Goal: Task Accomplishment & Management: Use online tool/utility

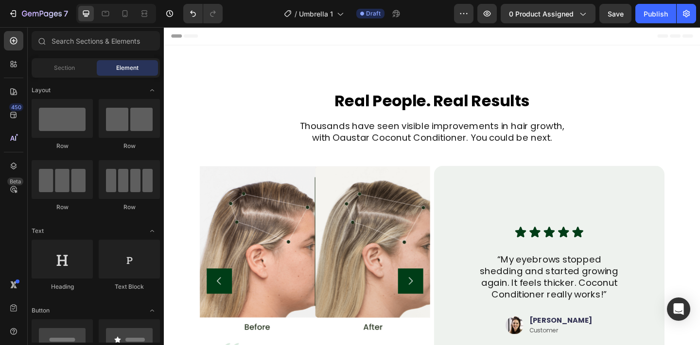
click at [668, 102] on h2 "Real People. Real Results" at bounding box center [455, 108] width 505 height 24
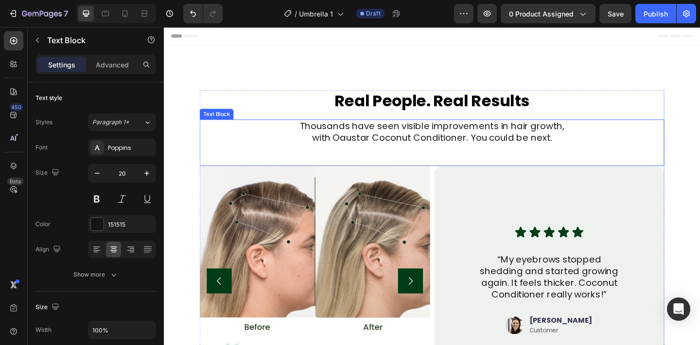
drag, startPoint x: 203, startPoint y: 141, endPoint x: 190, endPoint y: 141, distance: 12.6
click at [200, 141] on div "Real People. Real Results Heading Thousands have seen visible improvements in h…" at bounding box center [455, 291] width 583 height 390
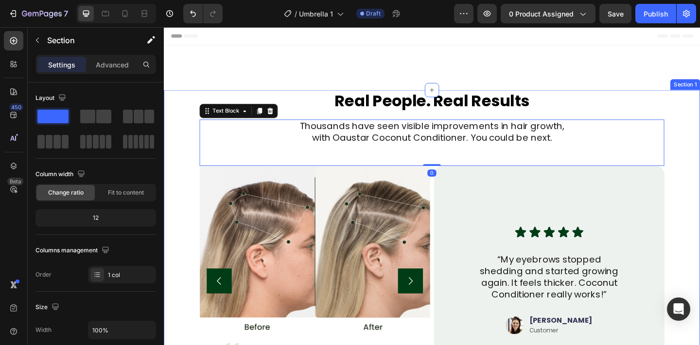
click at [173, 141] on div "Real People. Real Results Heading Thousands have seen visible improvements in h…" at bounding box center [455, 291] width 583 height 390
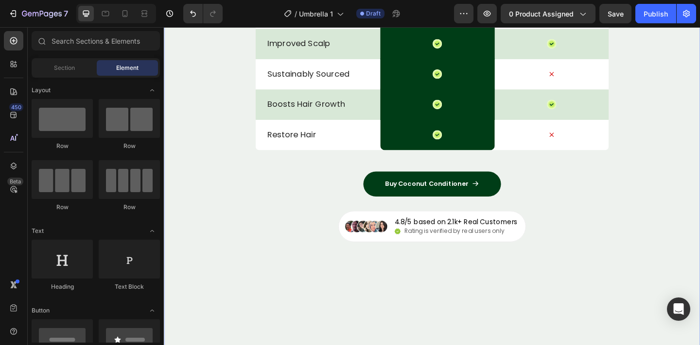
click at [195, 106] on div "Perfect Hair Conditioner Heading Drop element here Image Drop element here Row …" at bounding box center [455, 93] width 583 height 526
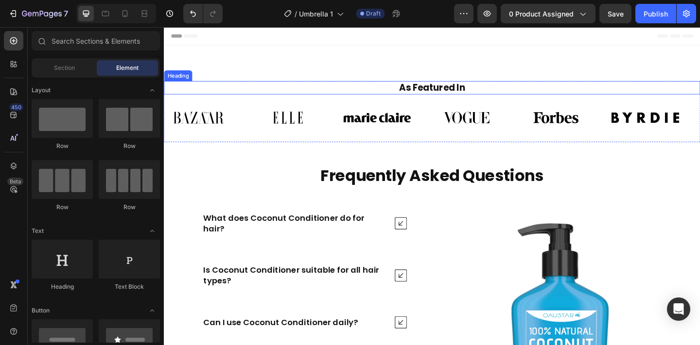
click at [251, 98] on h2 "As Featured In" at bounding box center [455, 93] width 568 height 15
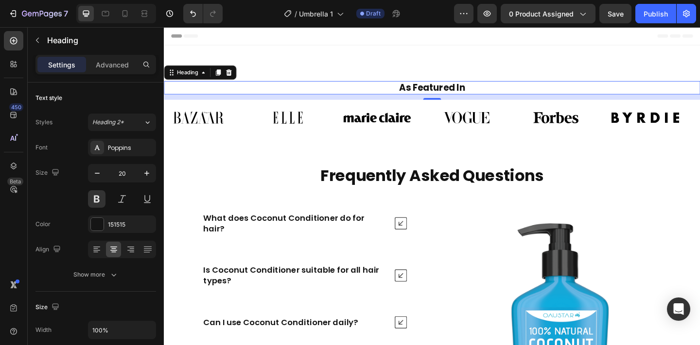
click at [699, 90] on h2 "As Featured In" at bounding box center [455, 93] width 568 height 15
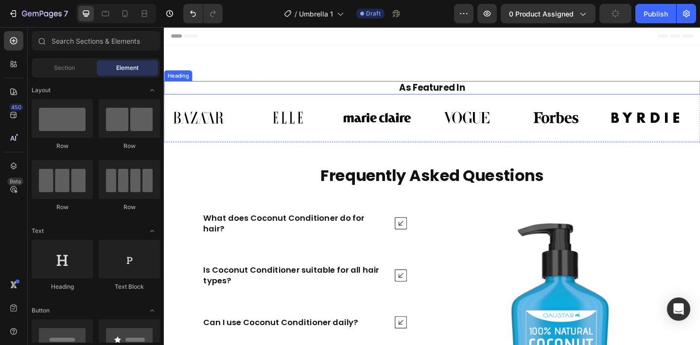
click at [208, 99] on p "As Featured In" at bounding box center [455, 93] width 566 height 13
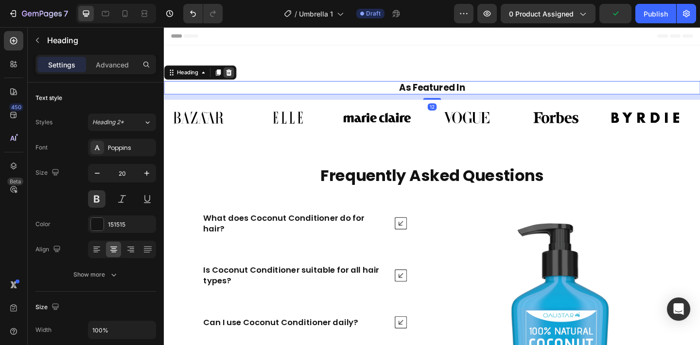
click at [238, 74] on icon at bounding box center [234, 77] width 8 height 8
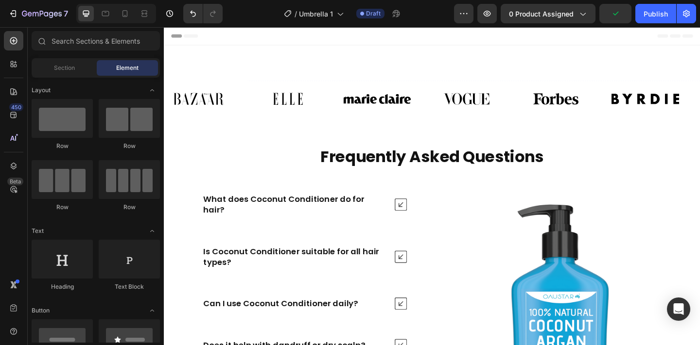
click at [229, 88] on div "Image Image Image Image Image Image Image Image Image Image Image Image Marquee" at bounding box center [455, 105] width 583 height 39
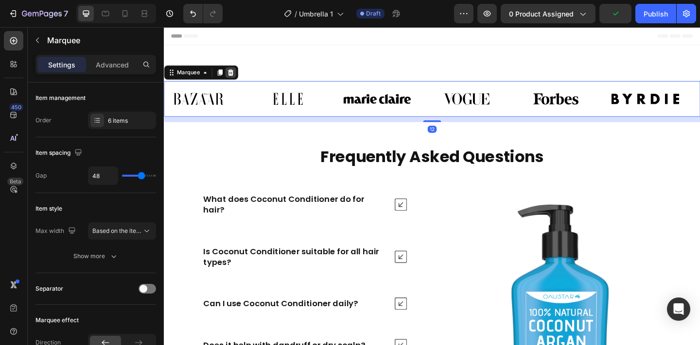
click at [236, 73] on icon at bounding box center [236, 76] width 6 height 7
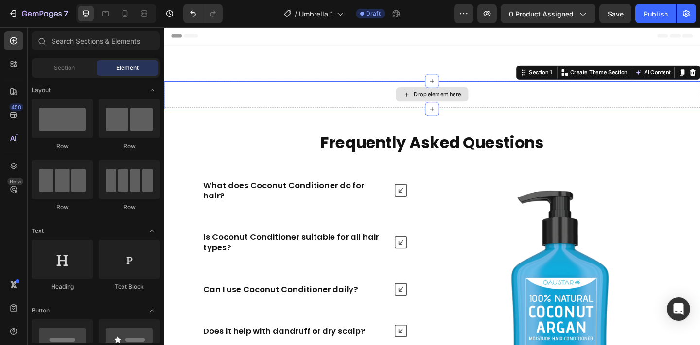
click at [227, 94] on div "Drop element here" at bounding box center [455, 100] width 583 height 29
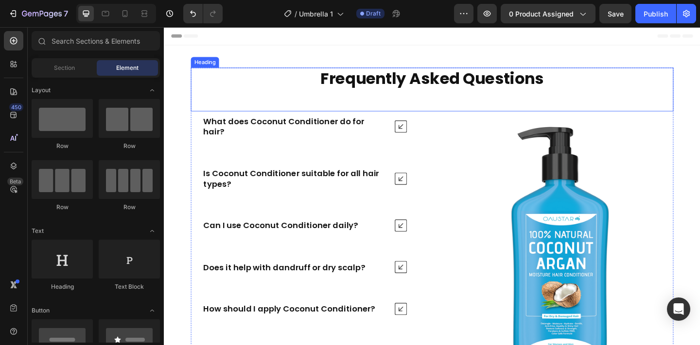
click at [669, 85] on h2 "Frequently Asked Questions" at bounding box center [455, 83] width 525 height 24
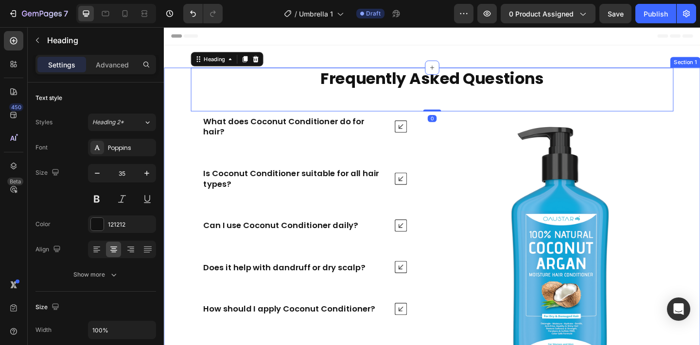
click at [699, 89] on div "Frequently Asked Questions Heading 0 What does Coconut Conditioner do for hair?…" at bounding box center [455, 263] width 583 height 385
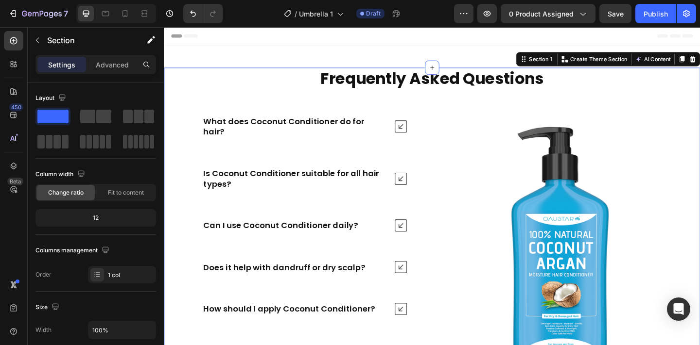
click at [699, 85] on div "Frequently Asked Questions Heading What does Coconut Conditioner do for hair? I…" at bounding box center [455, 263] width 583 height 385
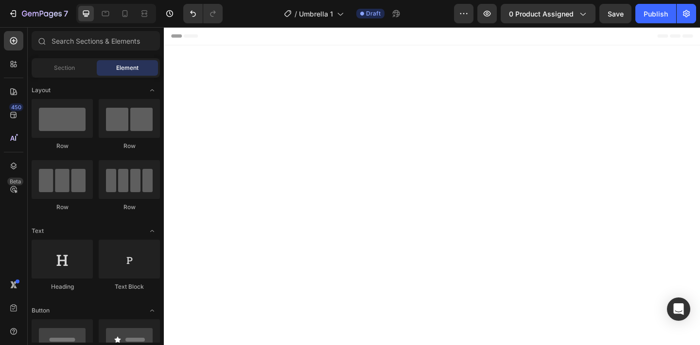
click at [699, 95] on div at bounding box center [455, 78] width 583 height 62
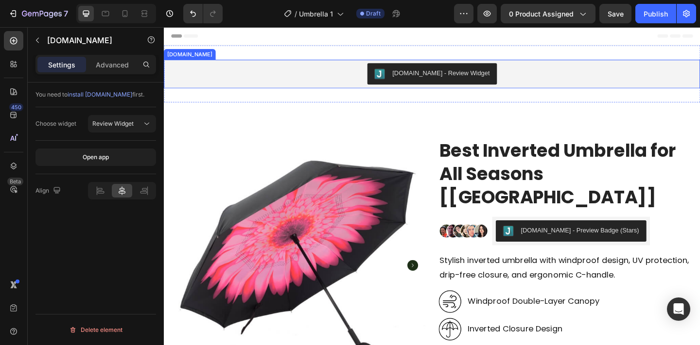
click at [550, 81] on div "Judge.me - Review Widget" at bounding box center [455, 78] width 575 height 23
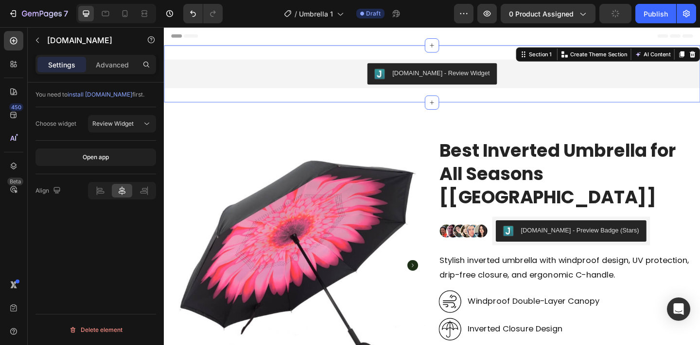
click at [554, 53] on div "Judge.me - Review Widget Judge.me Section 1 You can create reusable sections Cr…" at bounding box center [455, 78] width 583 height 62
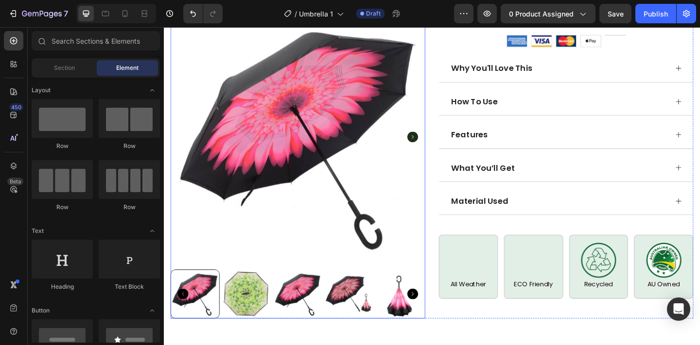
scroll to position [781, 0]
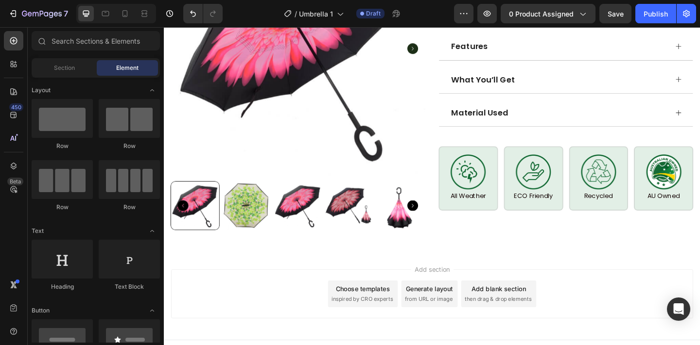
click at [309, 313] on div "Add section Choose templates inspired by CRO experts Generate layout from URL o…" at bounding box center [454, 317] width 567 height 53
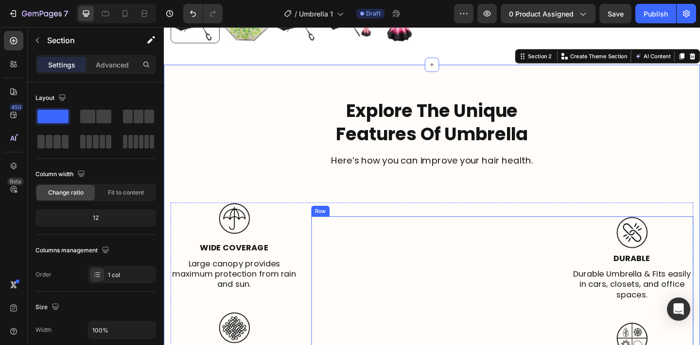
scroll to position [1279, 0]
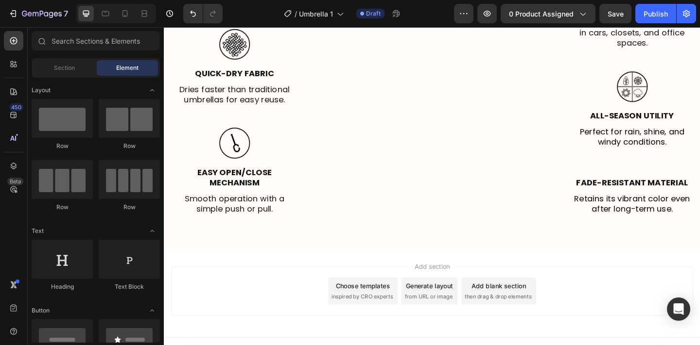
click at [379, 288] on div "Add section Choose templates inspired by CRO experts Generate layout from URL o…" at bounding box center [454, 314] width 567 height 53
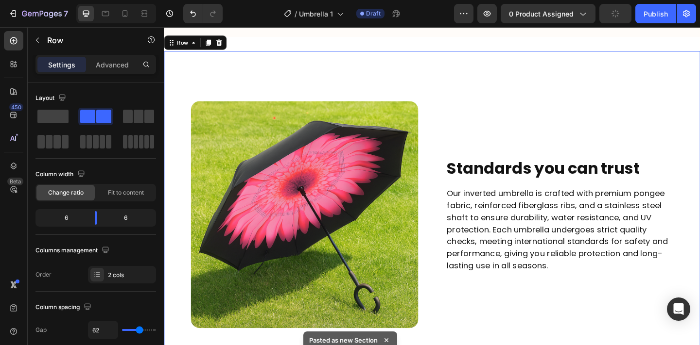
scroll to position [1666, 0]
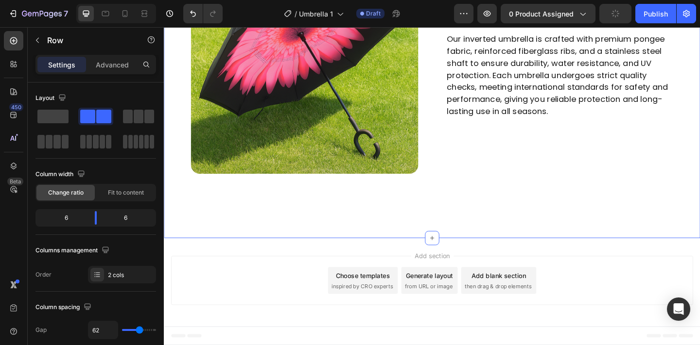
click at [479, 254] on div "Image Standards you can trust Heading Our inverted umbrella is crafted with pre…" at bounding box center [455, 63] width 583 height 387
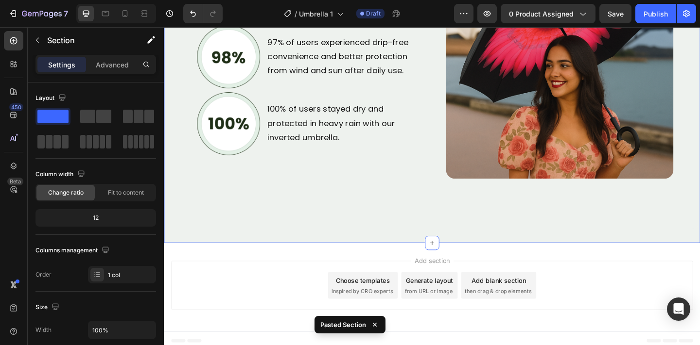
scroll to position [2053, 0]
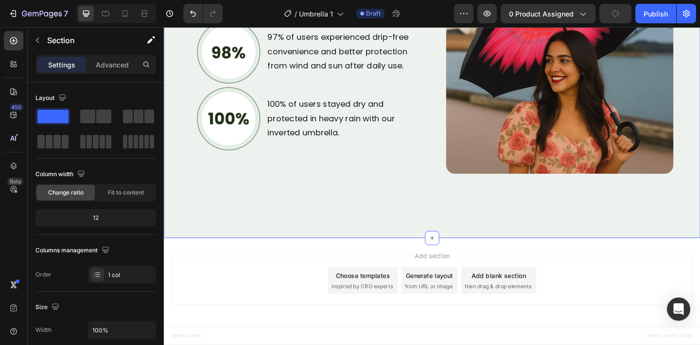
click at [320, 271] on div "Add section Choose templates inspired by CRO experts Generate layout from URL o…" at bounding box center [455, 305] width 583 height 96
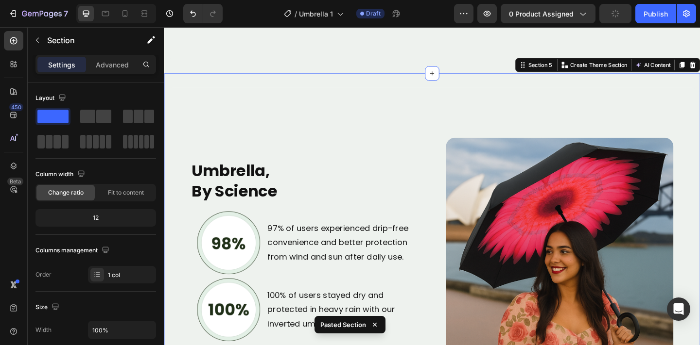
scroll to position [2065, 0]
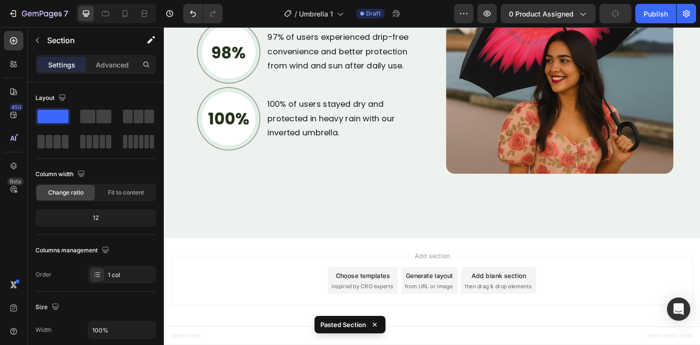
scroll to position [2053, 0]
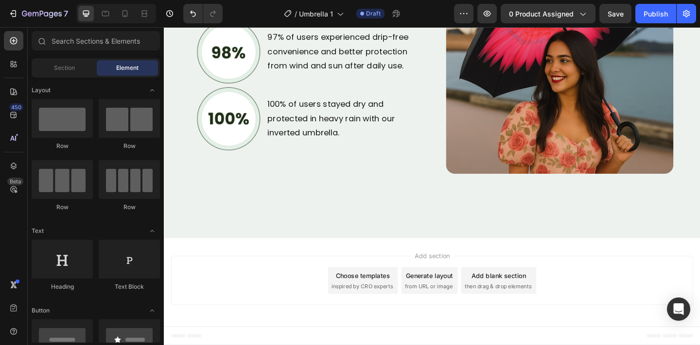
click at [612, 271] on div "Add section Choose templates inspired by CRO experts Generate layout from URL o…" at bounding box center [455, 305] width 583 height 96
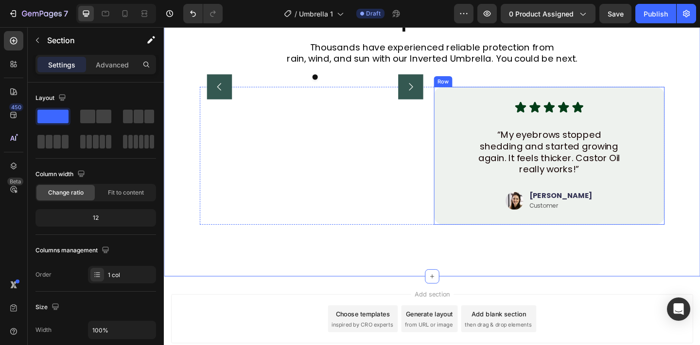
scroll to position [2491, 0]
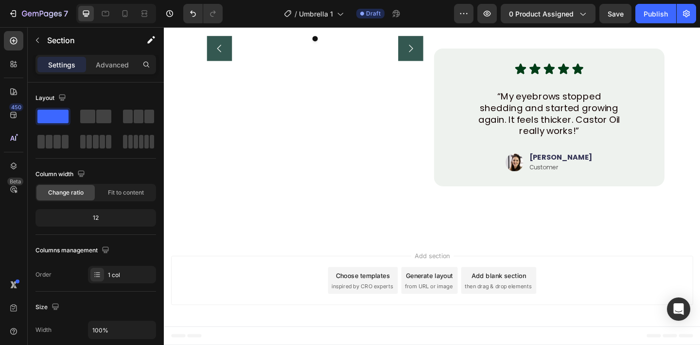
click at [541, 269] on div "Add section Choose templates inspired by CRO experts Generate layout from URL o…" at bounding box center [455, 305] width 583 height 96
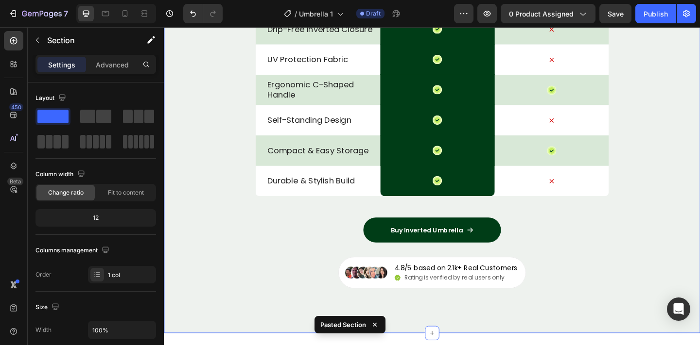
scroll to position [3010, 0]
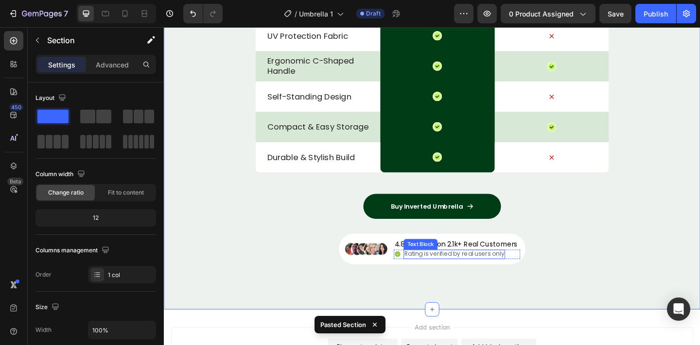
click at [517, 275] on p "Rating is verified by real users only" at bounding box center [479, 275] width 108 height 8
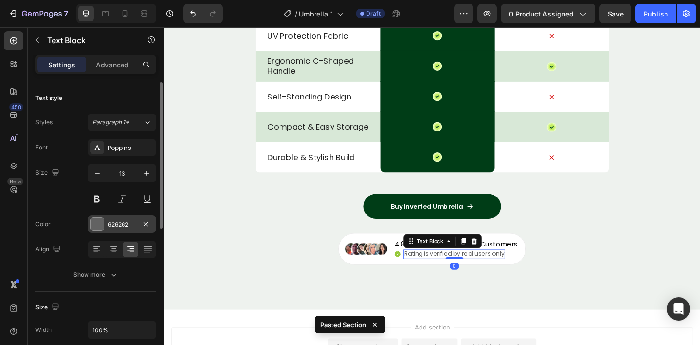
click at [134, 231] on div "626262" at bounding box center [122, 224] width 68 height 17
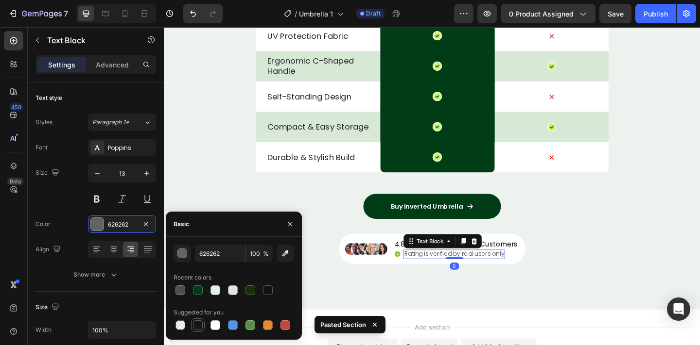
click at [196, 327] on div at bounding box center [198, 326] width 10 height 10
type input "151515"
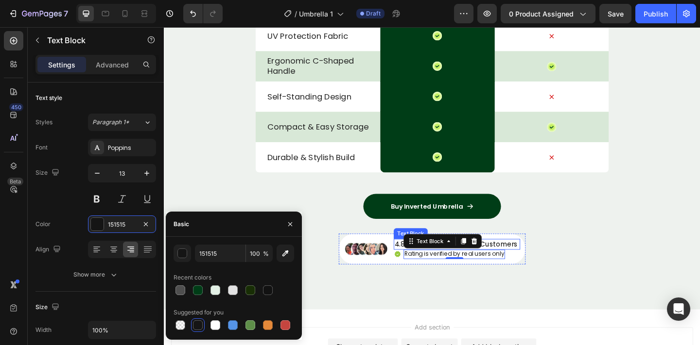
click at [531, 264] on p "4.8/5 based on 2.1k+ Real Customers" at bounding box center [481, 264] width 134 height 10
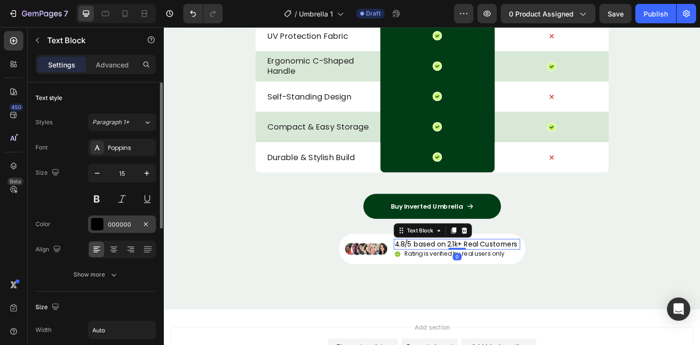
click at [128, 223] on div "000000" at bounding box center [122, 225] width 28 height 9
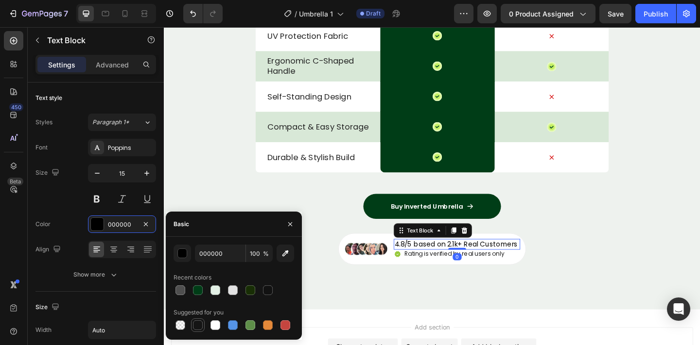
click at [197, 325] on div at bounding box center [198, 326] width 10 height 10
type input "151515"
click at [630, 259] on div "Perfect Inverted Umbrella Heading Drop element here Image Drop element here Row…" at bounding box center [455, 36] width 583 height 499
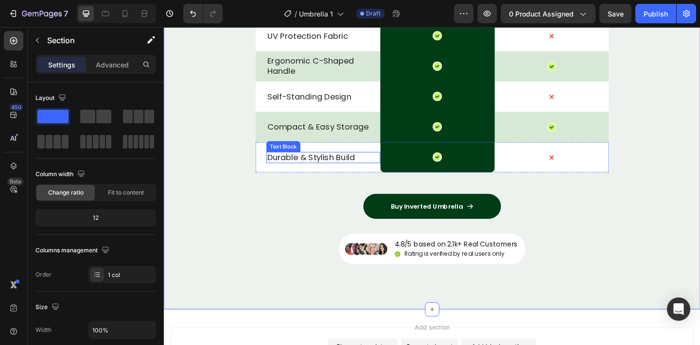
click at [315, 169] on p "Durable & Stylish Build" at bounding box center [337, 168] width 122 height 11
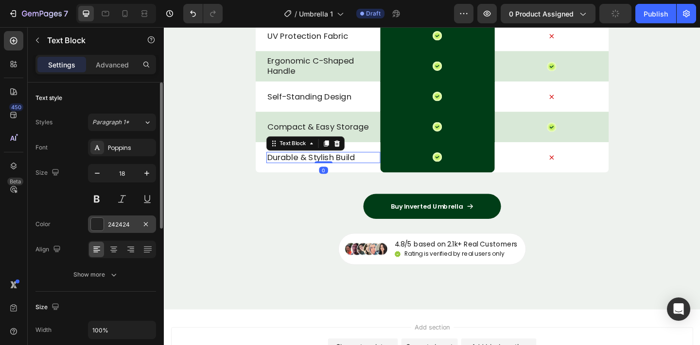
click at [119, 227] on div "242424" at bounding box center [122, 225] width 28 height 9
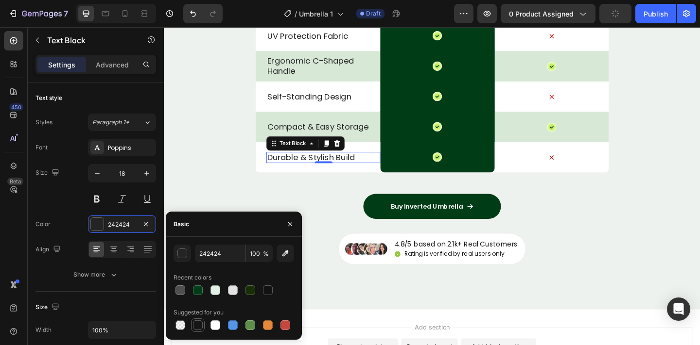
click at [196, 323] on div at bounding box center [198, 326] width 10 height 10
type input "151515"
click at [295, 136] on p "Compact & Easy Storage" at bounding box center [337, 135] width 122 height 11
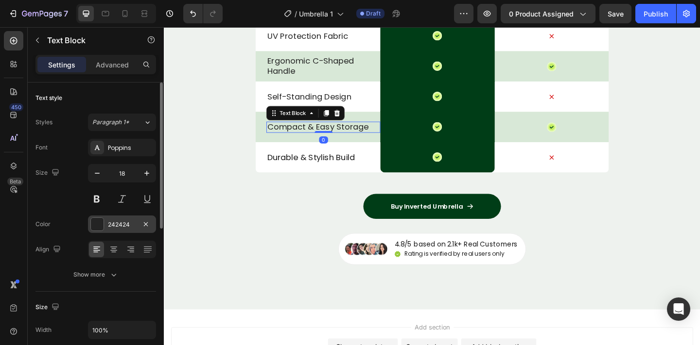
click at [109, 226] on div "242424" at bounding box center [122, 225] width 28 height 9
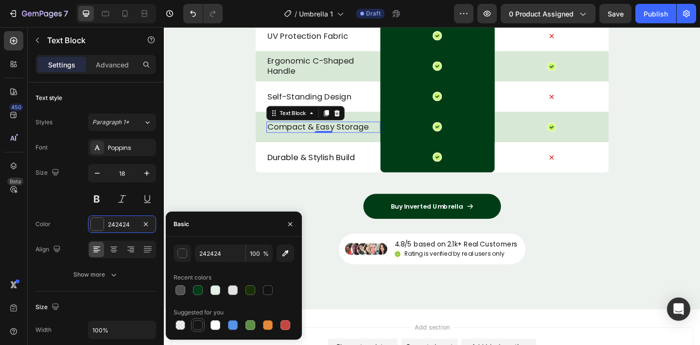
click at [200, 325] on div at bounding box center [198, 326] width 10 height 10
type input "151515"
click at [368, 106] on p "Self-Standing Design" at bounding box center [337, 102] width 122 height 11
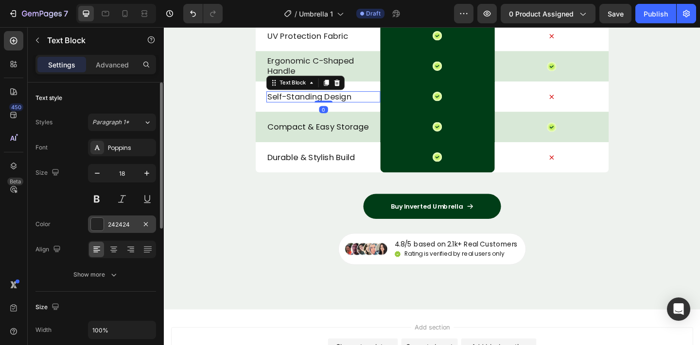
click at [98, 221] on div at bounding box center [97, 224] width 13 height 13
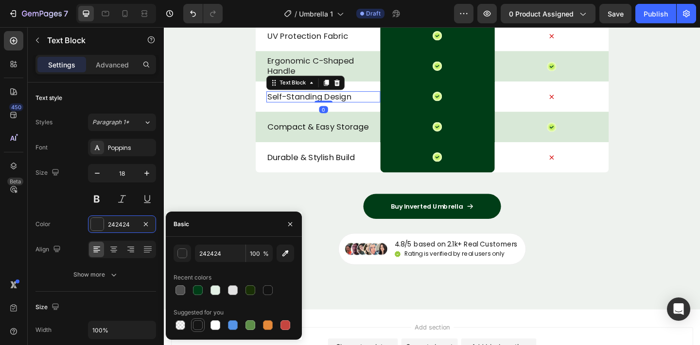
click at [197, 324] on div at bounding box center [198, 326] width 10 height 10
type input "151515"
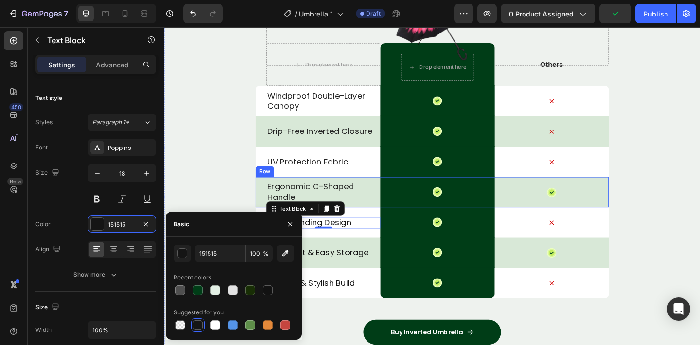
click at [380, 213] on p "Ergonomic C-Shaped Handle" at bounding box center [337, 206] width 122 height 23
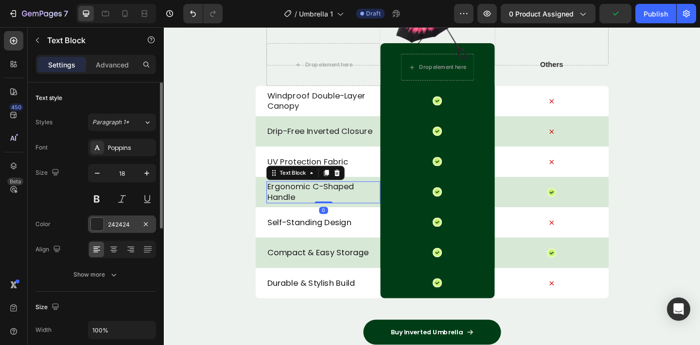
click at [111, 225] on div "242424" at bounding box center [122, 225] width 28 height 9
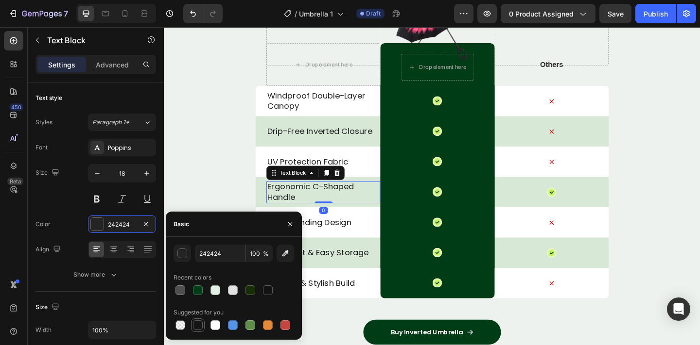
click at [197, 328] on div at bounding box center [198, 326] width 10 height 10
type input "151515"
click at [365, 177] on p "UV Protection Fabric" at bounding box center [337, 173] width 122 height 11
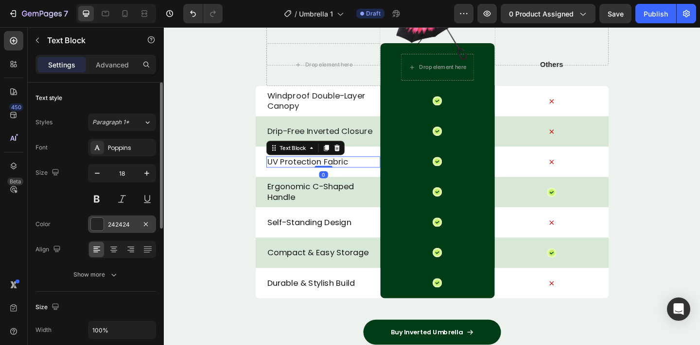
click at [94, 219] on div at bounding box center [97, 224] width 13 height 13
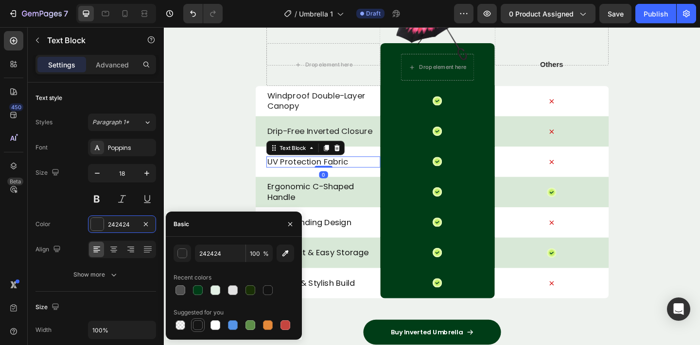
click at [201, 330] on div at bounding box center [198, 326] width 12 height 12
type input "151515"
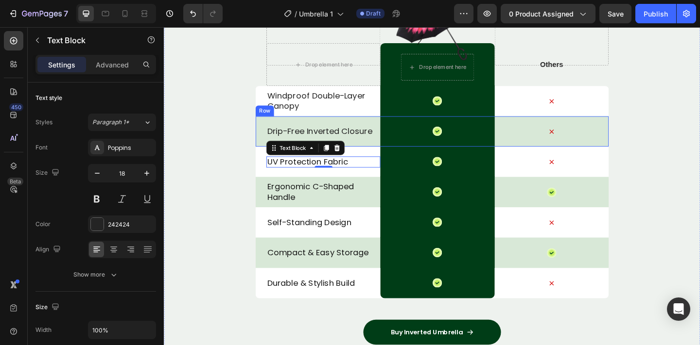
click at [370, 135] on p "Drip-Free Inverted Closure" at bounding box center [337, 140] width 122 height 11
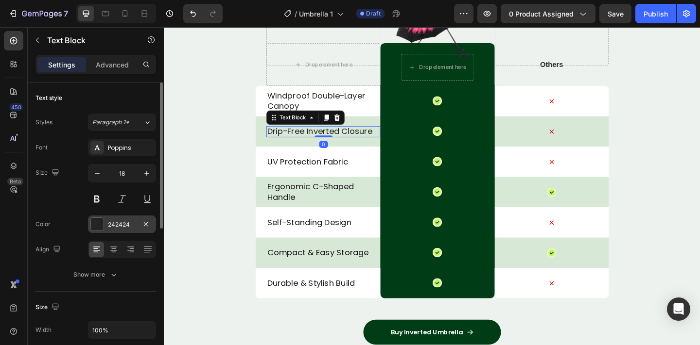
click at [116, 228] on div "242424" at bounding box center [122, 225] width 28 height 9
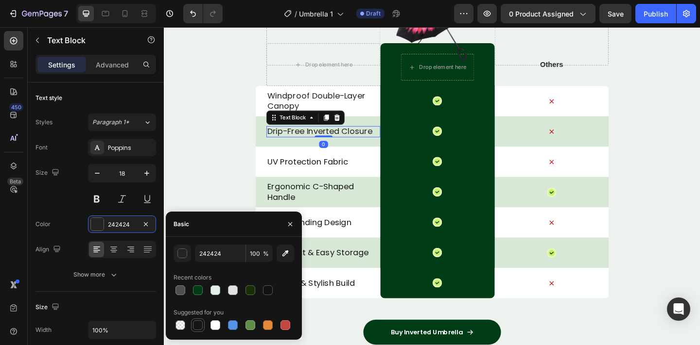
click at [199, 322] on div at bounding box center [198, 326] width 10 height 10
type input "151515"
click at [339, 94] on div "Windproof Double-Layer Canopy Text Block" at bounding box center [337, 107] width 124 height 33
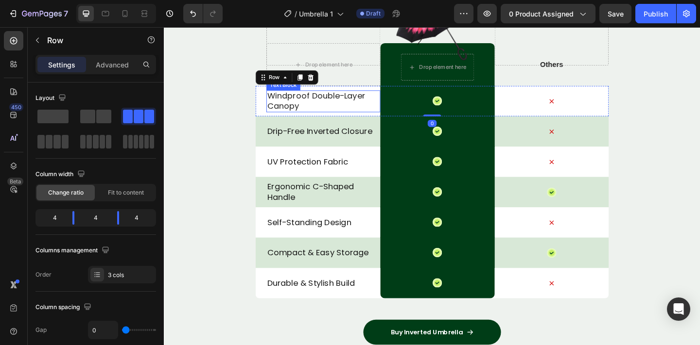
click at [287, 108] on p "Windproof Double-Layer Canopy" at bounding box center [337, 107] width 122 height 23
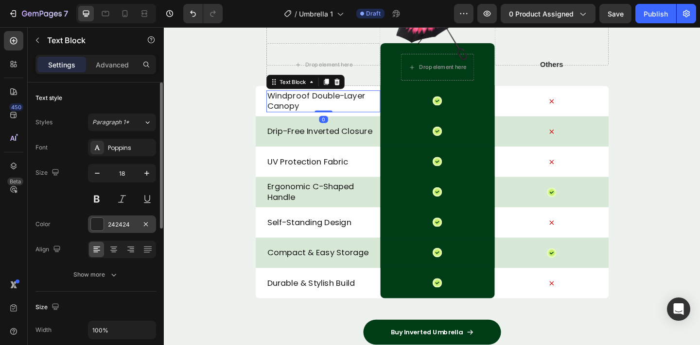
click at [114, 226] on div "242424" at bounding box center [122, 225] width 28 height 9
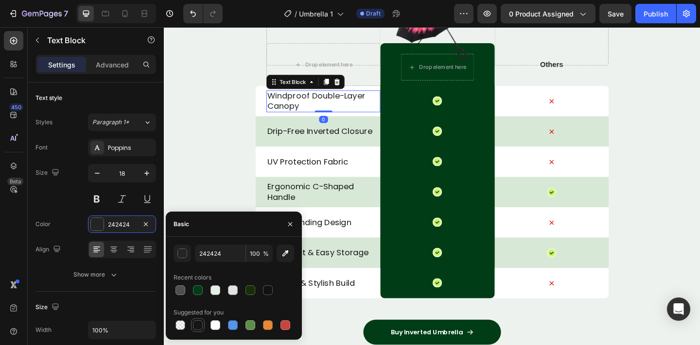
click at [197, 325] on div at bounding box center [198, 326] width 10 height 10
type input "151515"
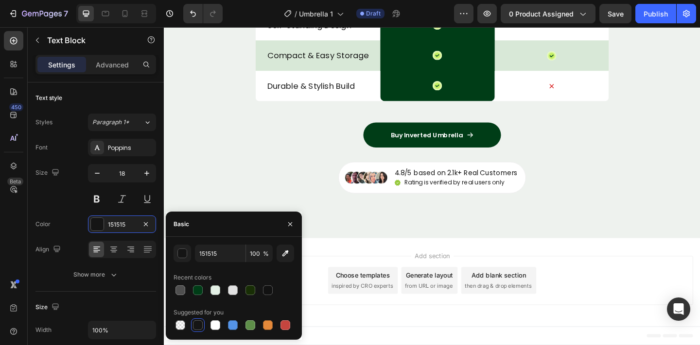
click at [534, 277] on div "Add section Choose templates inspired by CRO experts Generate layout from URL o…" at bounding box center [454, 302] width 567 height 53
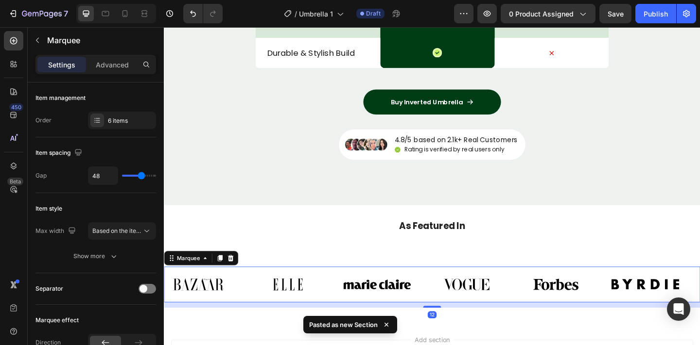
scroll to position [3215, 0]
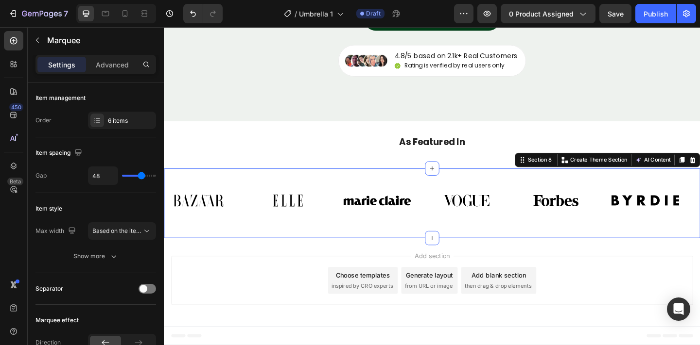
click at [528, 250] on div "Image Image Image Image Image Image Image Image Image Image Image Image Marquee…" at bounding box center [455, 219] width 583 height 76
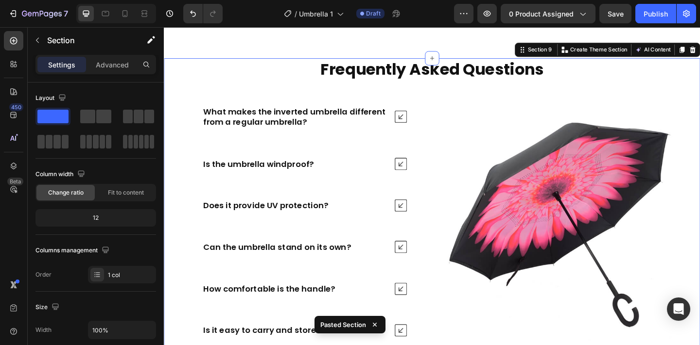
scroll to position [3601, 0]
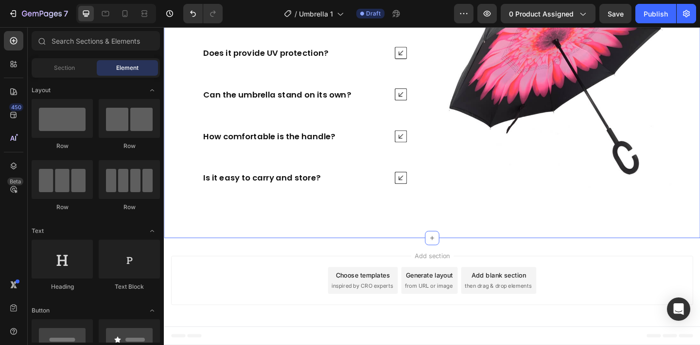
click at [577, 265] on div "Add section Choose templates inspired by CRO experts Generate layout from URL o…" at bounding box center [455, 305] width 583 height 96
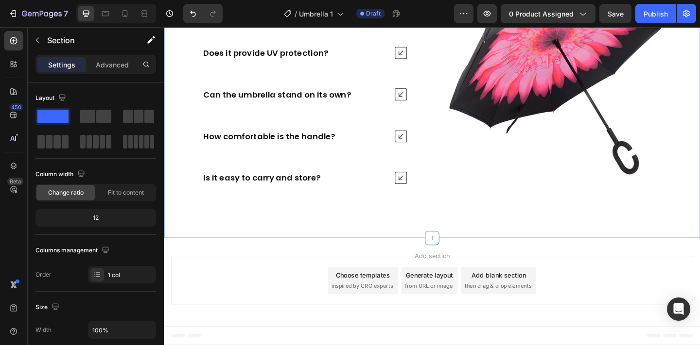
click at [561, 219] on div "Frequently Asked Questions Heading What makes the inverted umbrella different f…" at bounding box center [455, 76] width 583 height 362
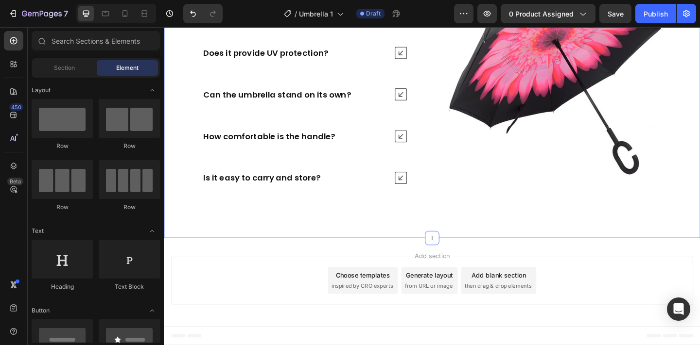
click at [568, 287] on div "Add section Choose templates inspired by CRO experts Generate layout from URL o…" at bounding box center [454, 302] width 567 height 53
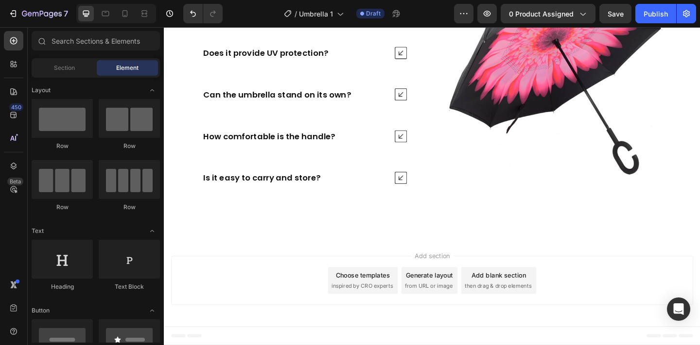
click at [569, 272] on div "Add section Choose templates inspired by CRO experts Generate layout from URL o…" at bounding box center [455, 305] width 583 height 96
click at [569, 264] on div "Add section Choose templates inspired by CRO experts Generate layout from URL o…" at bounding box center [455, 305] width 583 height 96
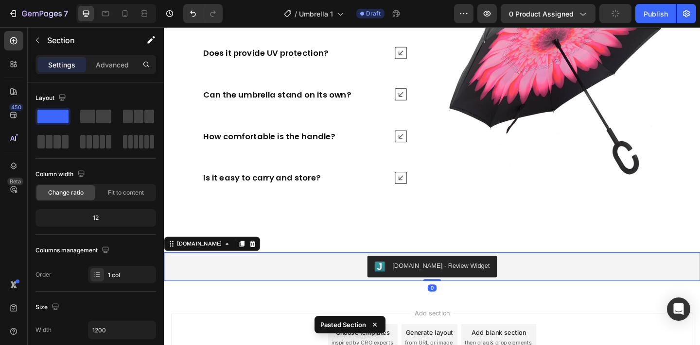
click at [311, 273] on div "Judge.me - Review Widget" at bounding box center [455, 288] width 583 height 31
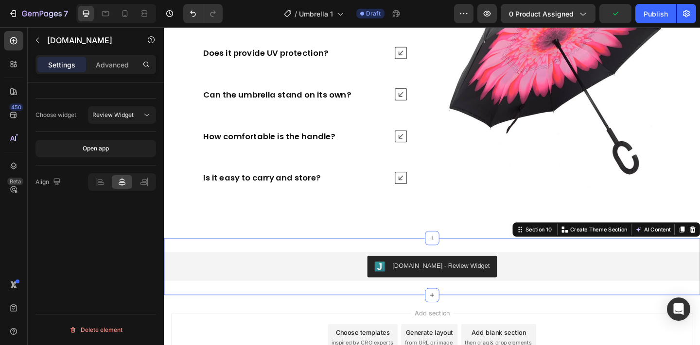
click at [310, 262] on div "Judge.me - Review Widget Judge.me Section 10 You can create reusable sections C…" at bounding box center [455, 288] width 583 height 62
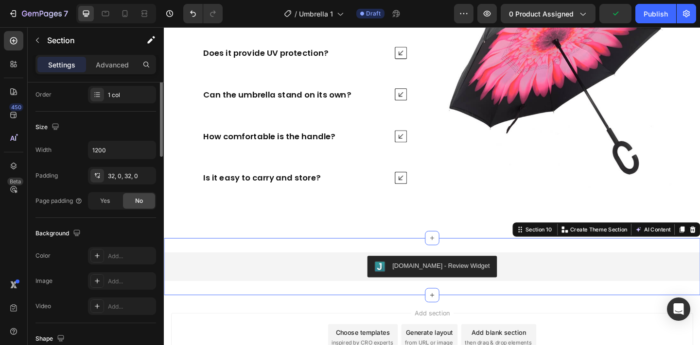
scroll to position [217, 0]
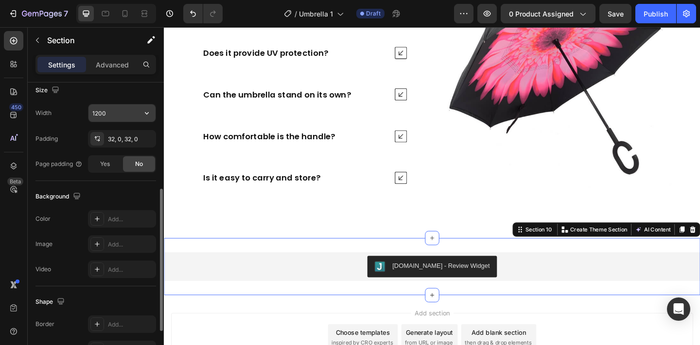
click at [113, 112] on input "1200" at bounding box center [121, 112] width 67 height 17
click at [142, 108] on icon "button" at bounding box center [147, 113] width 10 height 10
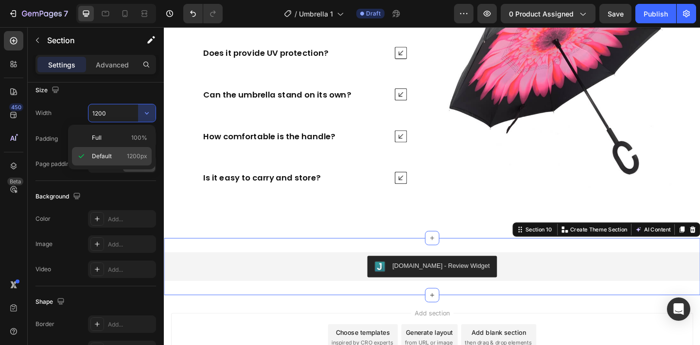
click at [121, 157] on p "Default 1200px" at bounding box center [119, 156] width 55 height 9
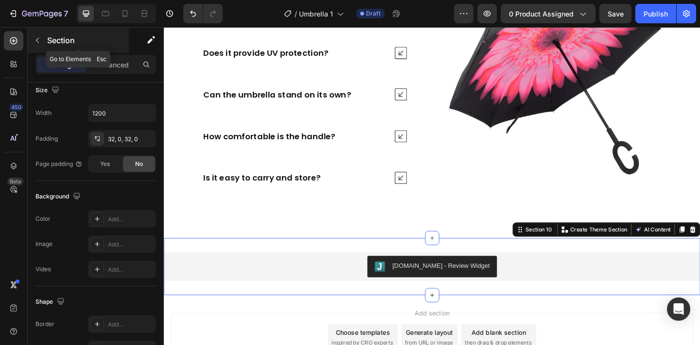
click at [37, 37] on icon "button" at bounding box center [38, 40] width 8 height 8
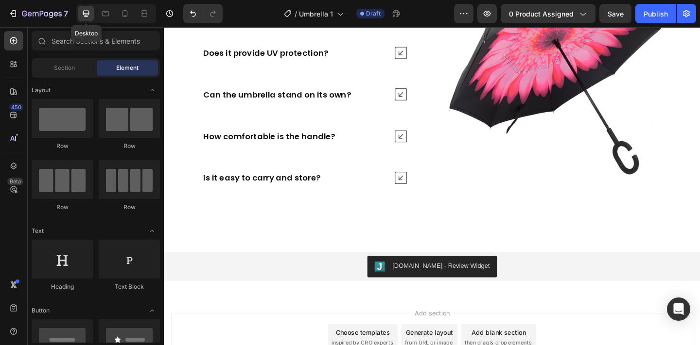
click at [91, 16] on div at bounding box center [86, 14] width 16 height 16
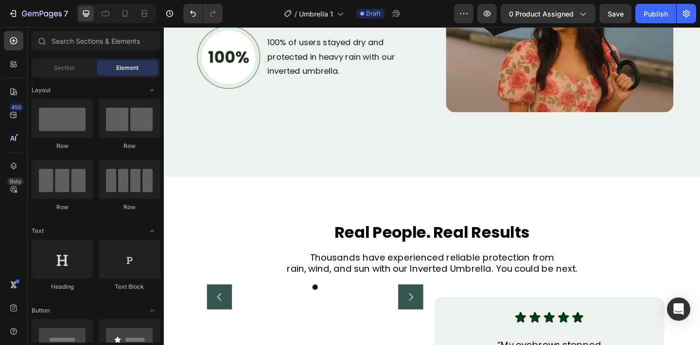
scroll to position [2107, 0]
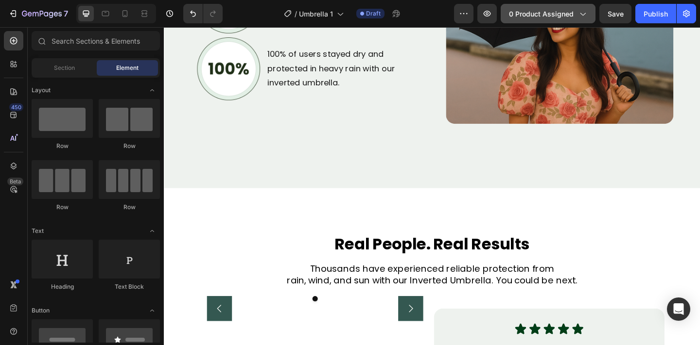
click at [532, 14] on span "0 product assigned" at bounding box center [541, 14] width 65 height 10
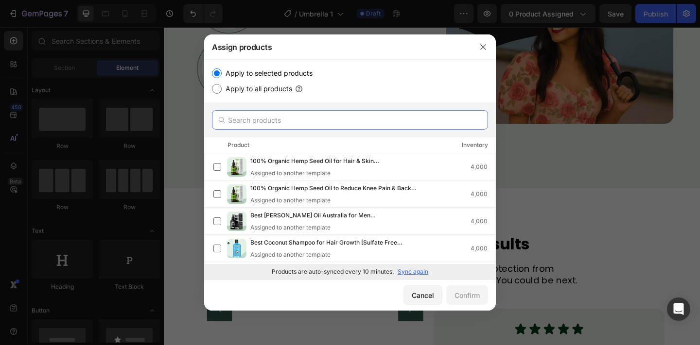
click at [293, 117] on input "text" at bounding box center [350, 119] width 276 height 19
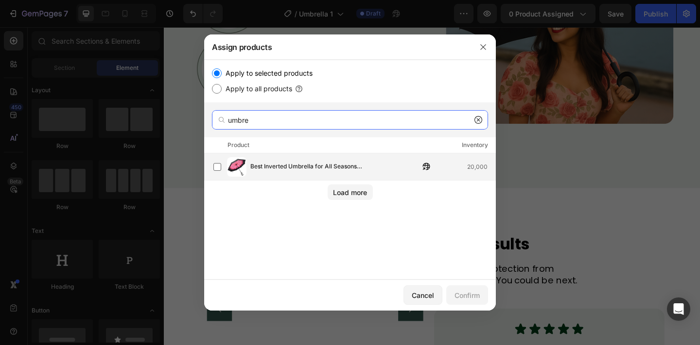
type input "umbre"
click at [291, 159] on div "Best Inverted Umbrella for All Seasons [Australia] 20,000" at bounding box center [354, 166] width 282 height 19
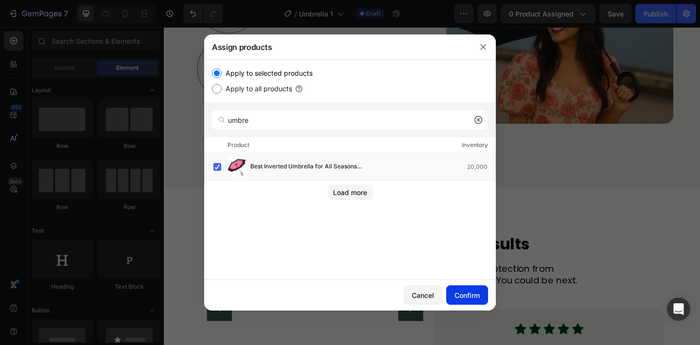
click at [475, 293] on div "Confirm" at bounding box center [466, 295] width 25 height 10
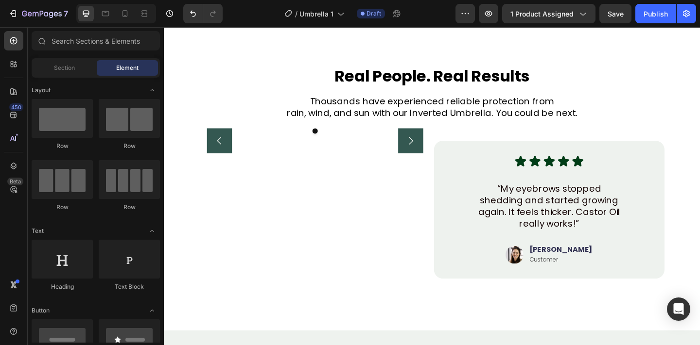
scroll to position [2375, 0]
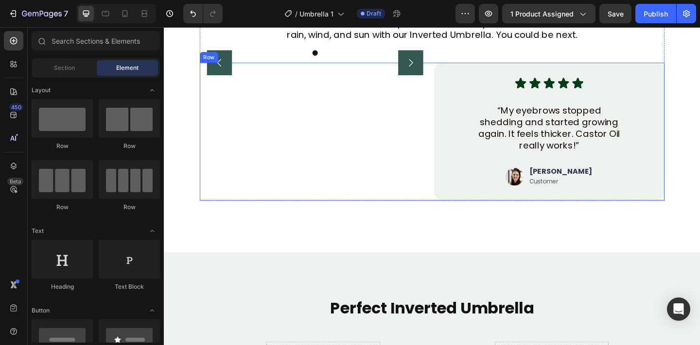
click at [436, 72] on icon "Carousel Next Arrow" at bounding box center [432, 66] width 12 height 12
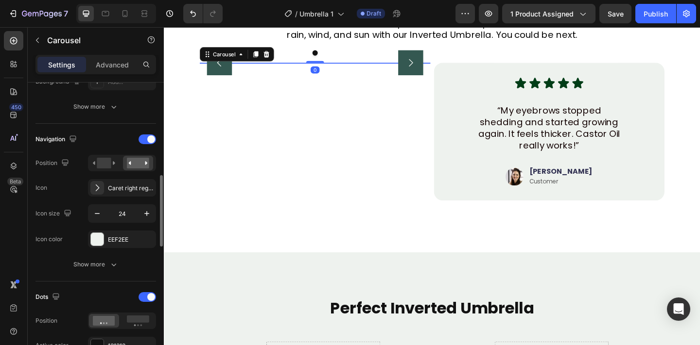
scroll to position [328, 0]
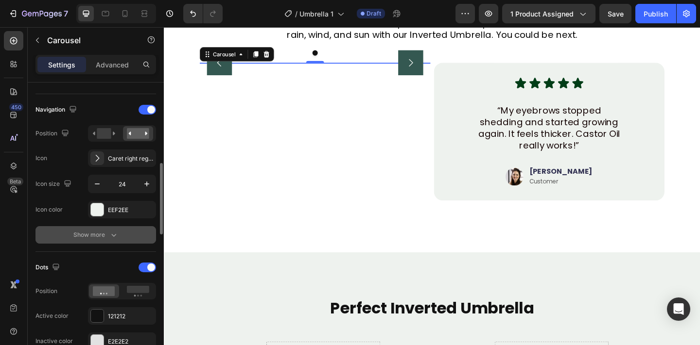
click at [106, 234] on div "Show more" at bounding box center [95, 235] width 45 height 10
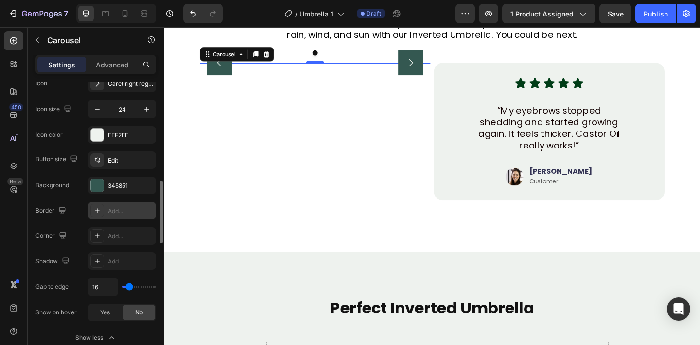
scroll to position [413, 0]
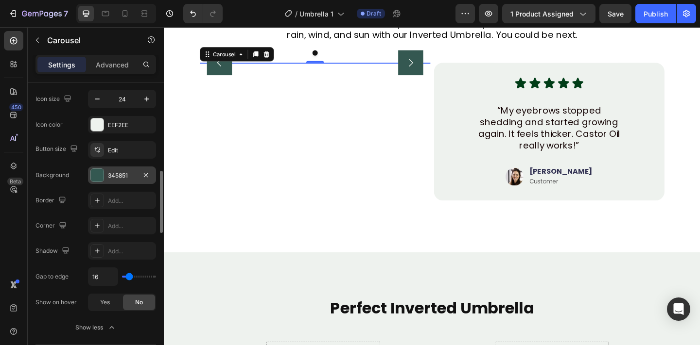
click at [104, 175] on div "345851" at bounding box center [122, 175] width 68 height 17
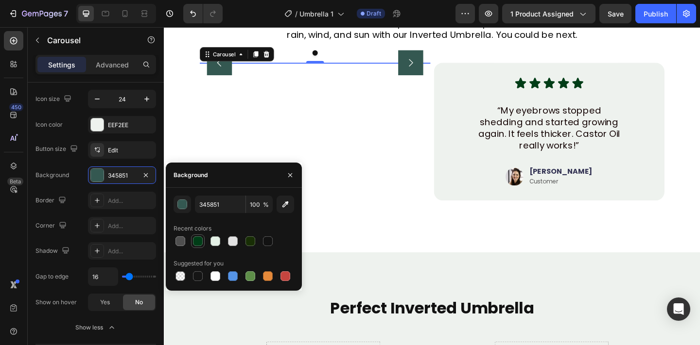
click at [200, 242] on div at bounding box center [198, 242] width 10 height 10
type input "003D17"
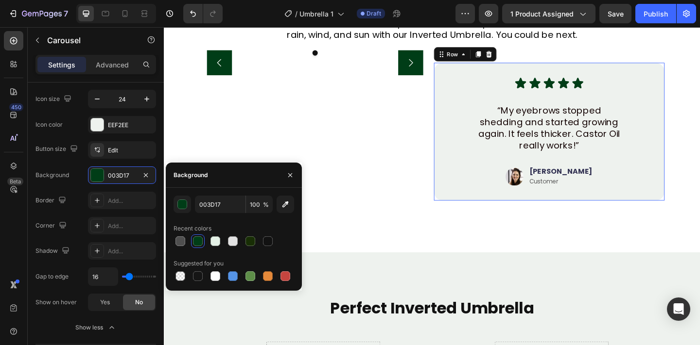
click at [496, 217] on div "Icon Icon Icon Icon Icon Icon List “My eyebrows stopped shedding and started gr…" at bounding box center [582, 141] width 251 height 151
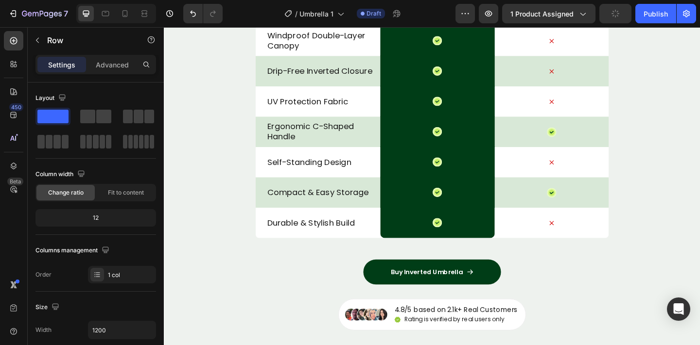
scroll to position [2811, 0]
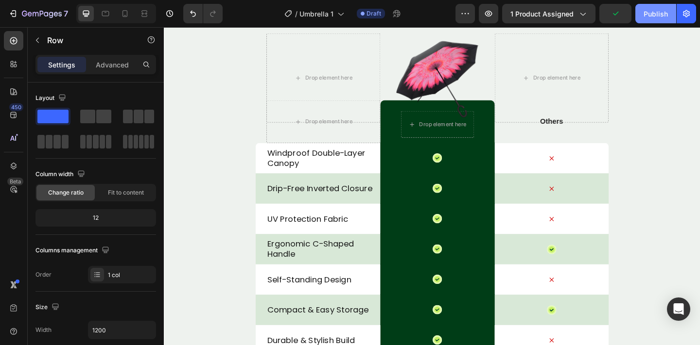
click at [646, 12] on div "Publish" at bounding box center [655, 14] width 24 height 10
click at [652, 18] on div "Publish" at bounding box center [655, 14] width 24 height 10
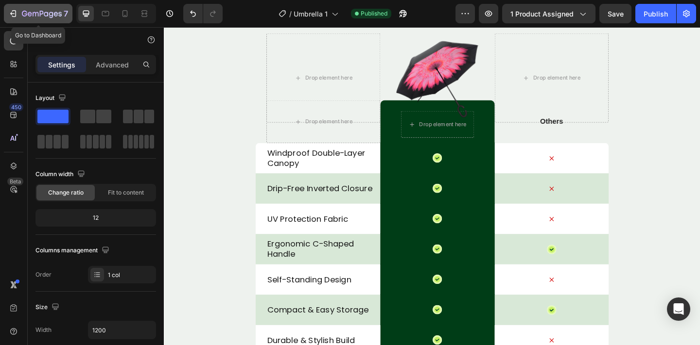
click at [55, 10] on icon "button" at bounding box center [42, 14] width 40 height 8
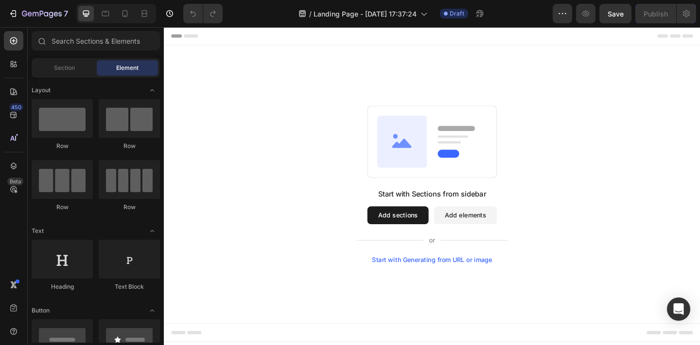
click at [272, 256] on div "Start with Sections from sidebar Add sections Add elements Start with Generatin…" at bounding box center [455, 199] width 513 height 172
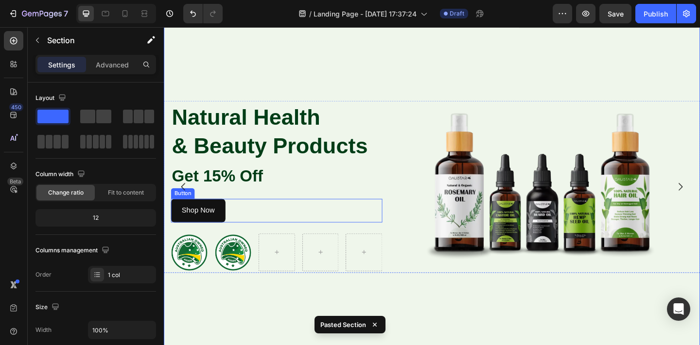
scroll to position [35, 0]
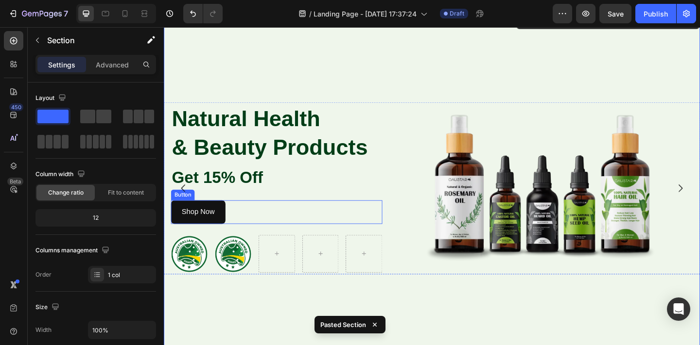
click at [236, 231] on div "Shop Now Button" at bounding box center [286, 229] width 230 height 26
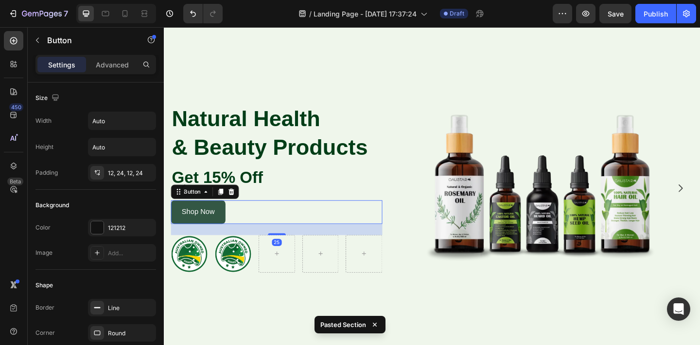
click at [228, 229] on button "Shop Now" at bounding box center [200, 229] width 59 height 26
click at [214, 233] on p "Shop Now" at bounding box center [201, 229] width 36 height 14
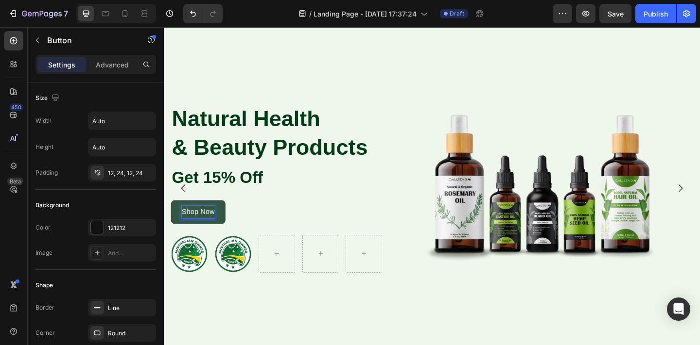
click at [229, 233] on button "Shop Now" at bounding box center [200, 229] width 59 height 26
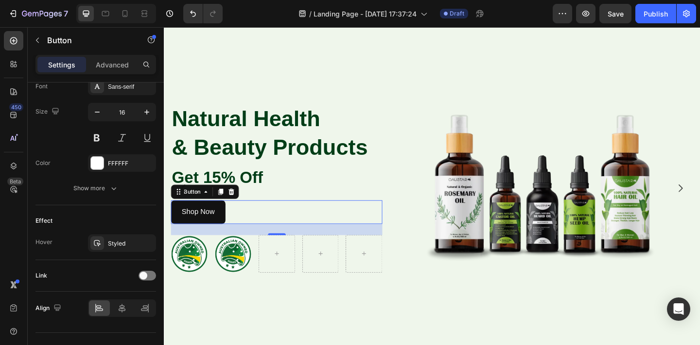
scroll to position [406, 0]
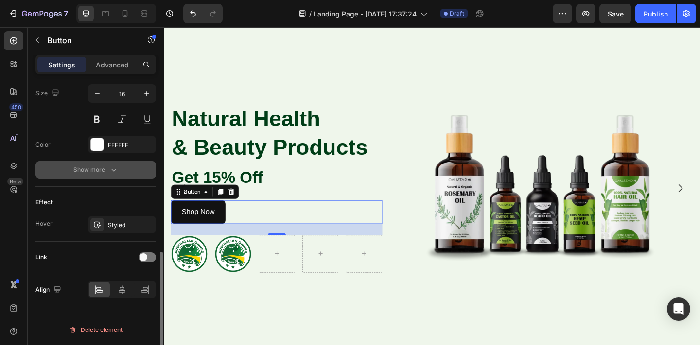
click at [118, 175] on button "Show more" at bounding box center [95, 169] width 120 height 17
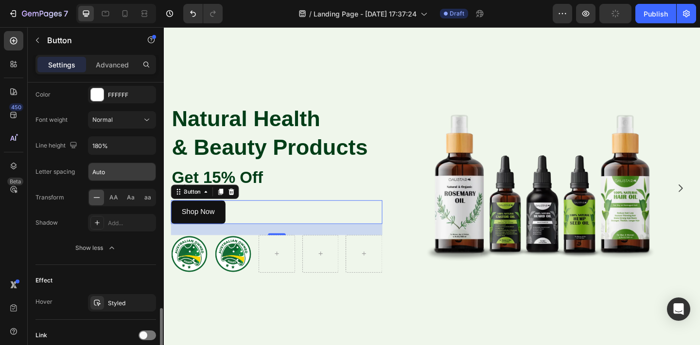
scroll to position [534, 0]
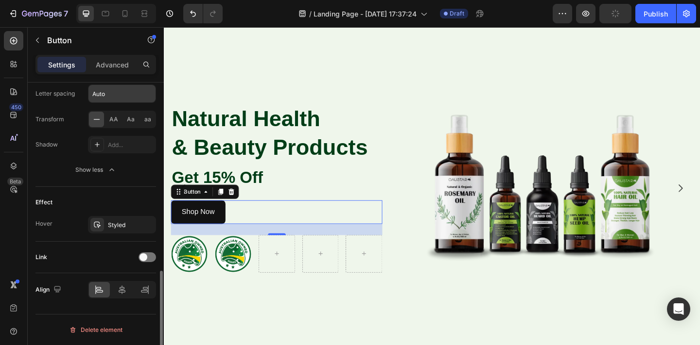
click at [119, 221] on div "Styled" at bounding box center [131, 225] width 46 height 9
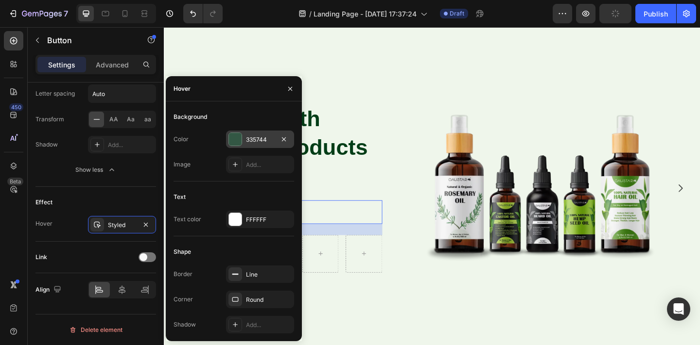
click at [254, 140] on div "335744" at bounding box center [260, 140] width 28 height 9
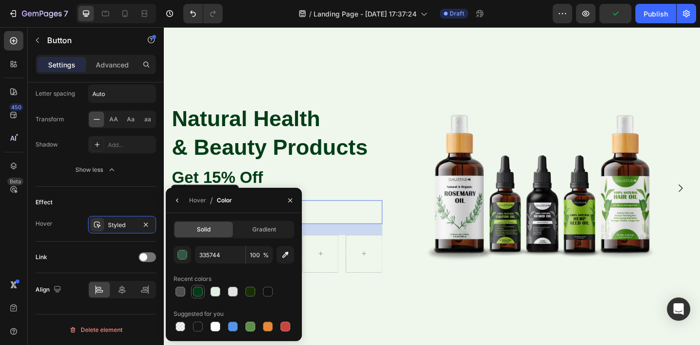
click at [201, 289] on div at bounding box center [198, 292] width 10 height 10
type input "003D17"
click at [467, 310] on div "Natural Health & Beauty Products Heading Get 15% Off Text Block Shop Now Button…" at bounding box center [455, 203] width 583 height 382
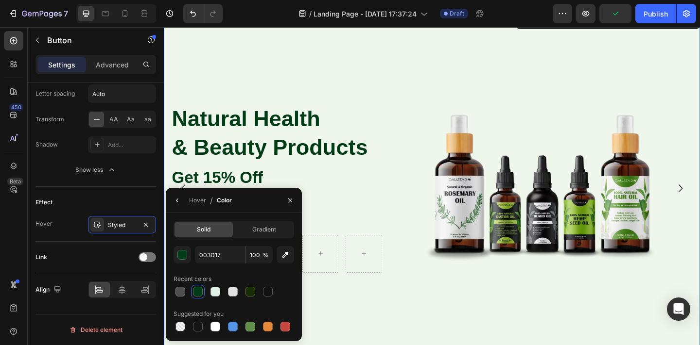
scroll to position [0, 0]
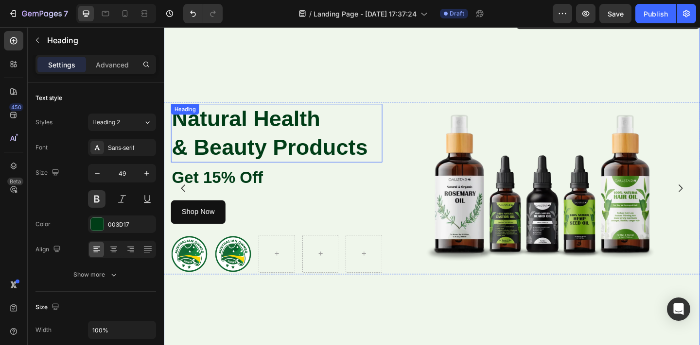
click at [308, 159] on h2 "Natural Health & Beauty Products" at bounding box center [286, 143] width 230 height 64
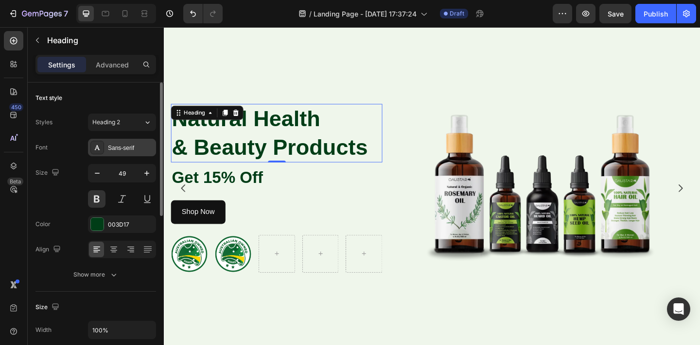
click at [134, 148] on div "Sans-serif" at bounding box center [131, 148] width 46 height 9
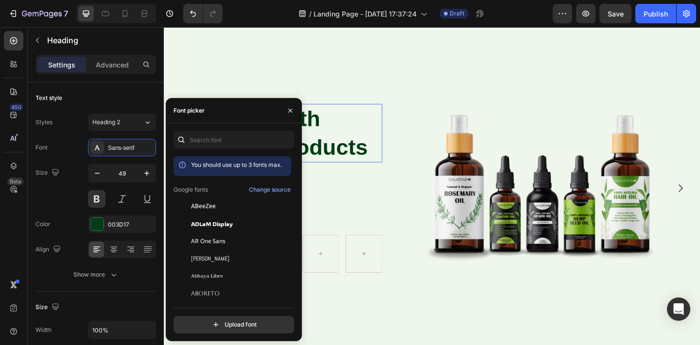
click at [196, 126] on div "You should use up to 3 fonts max. Google fonts Change source ABeeZee [PERSON_NA…" at bounding box center [234, 232] width 136 height 218
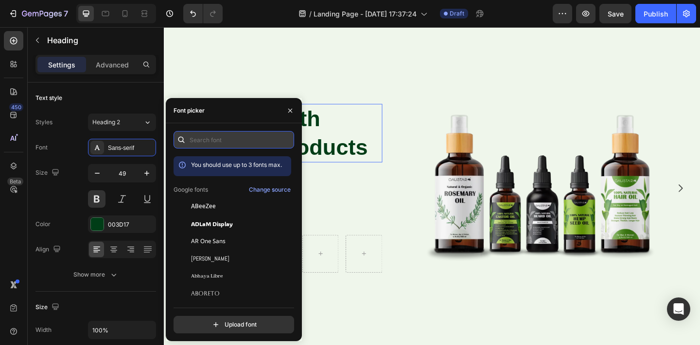
click at [196, 137] on input "text" at bounding box center [233, 139] width 120 height 17
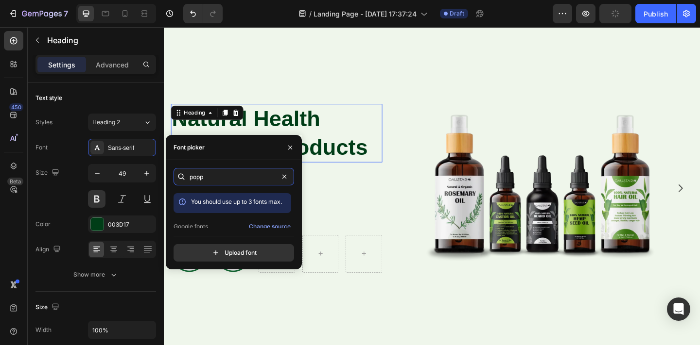
scroll to position [24, 0]
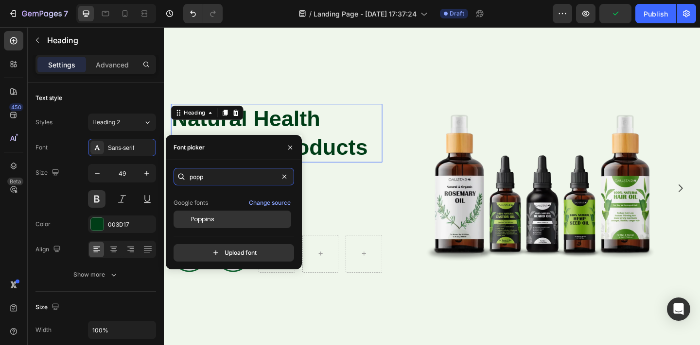
type input "popp"
click at [224, 214] on div "Poppins" at bounding box center [232, 219] width 118 height 17
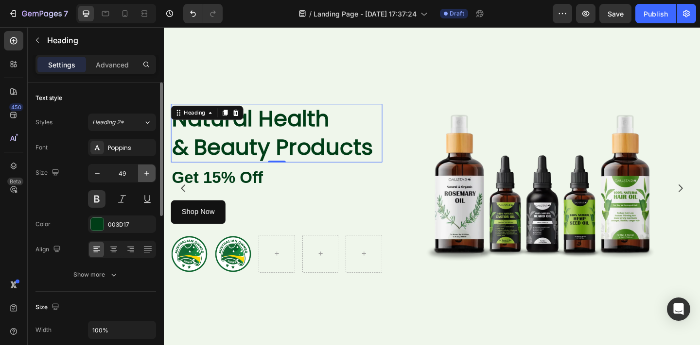
click at [146, 171] on icon "button" at bounding box center [147, 174] width 10 height 10
type input "50"
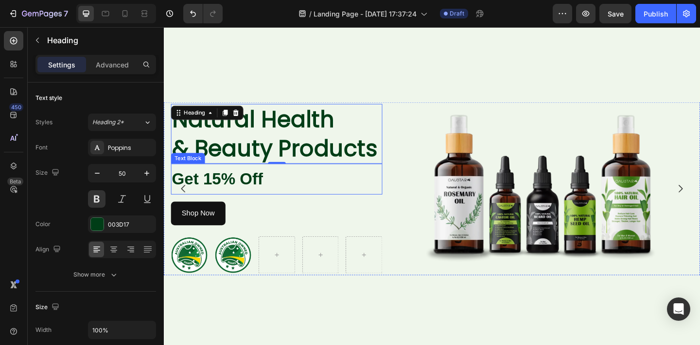
click at [224, 180] on p "Get 15% Off" at bounding box center [286, 193] width 228 height 32
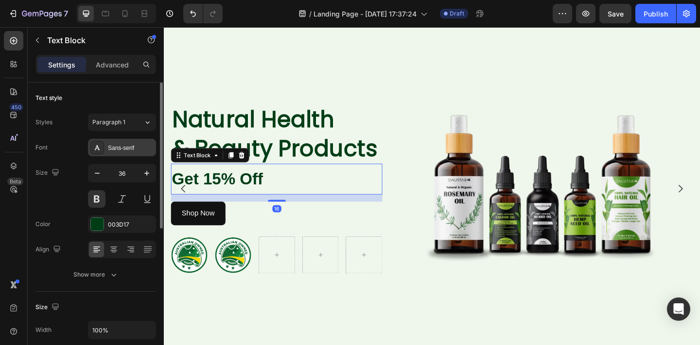
click at [134, 151] on div "Sans-serif" at bounding box center [131, 148] width 46 height 9
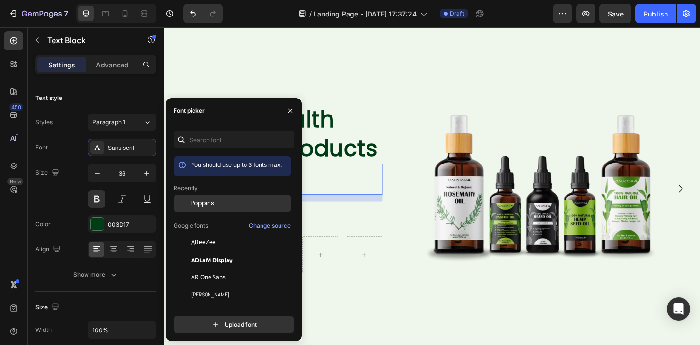
click at [226, 198] on div "Poppins" at bounding box center [232, 203] width 118 height 17
click at [518, 292] on img at bounding box center [578, 203] width 322 height 185
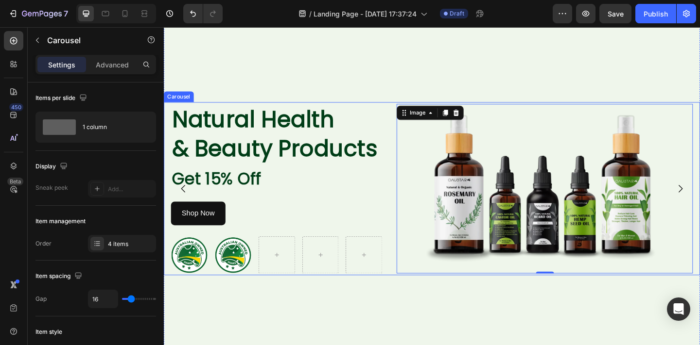
click at [182, 204] on icon "Carousel Back Arrow" at bounding box center [185, 203] width 12 height 12
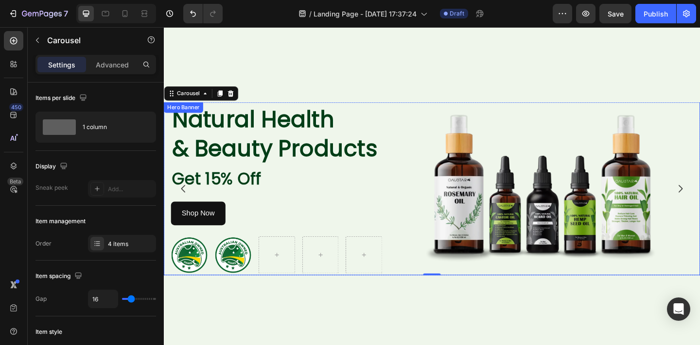
click at [166, 124] on div "Natural Health & Beauty Products Heading Get 15% Off Text Block Shop Now Button…" at bounding box center [455, 203] width 583 height 188
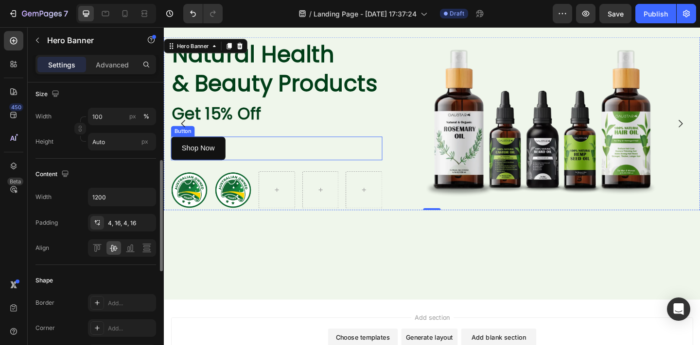
scroll to position [196, 0]
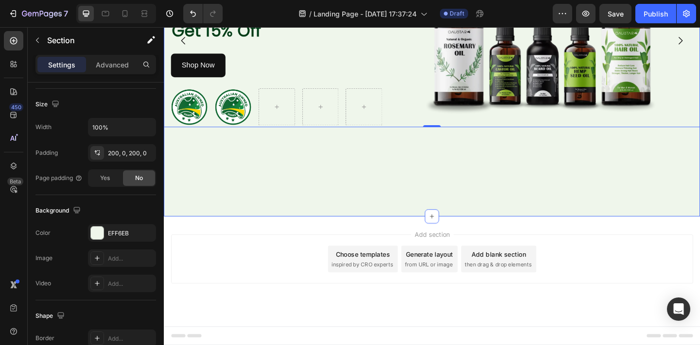
click at [480, 233] on div "Natural Health & Beauty Products Heading Get 15% Off Text Block Shop Now Button…" at bounding box center [455, 42] width 583 height 383
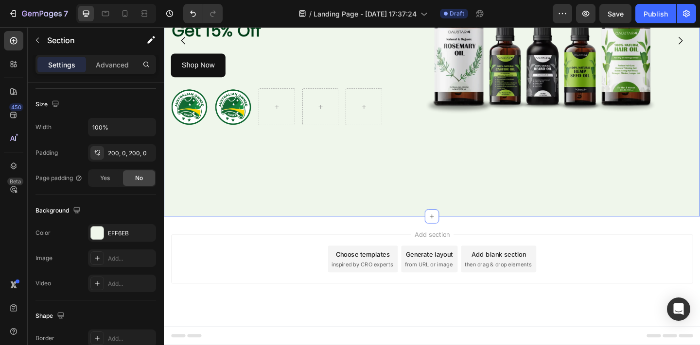
scroll to position [0, 0]
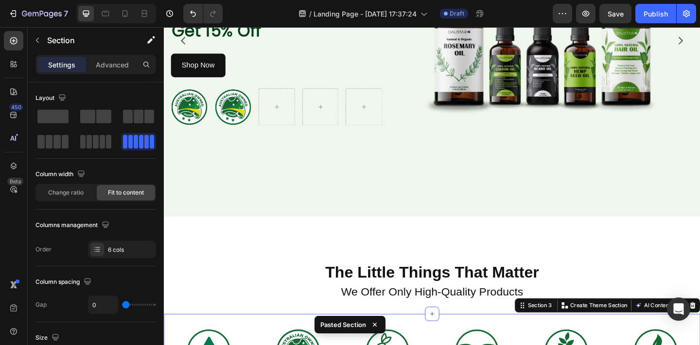
scroll to position [416, 0]
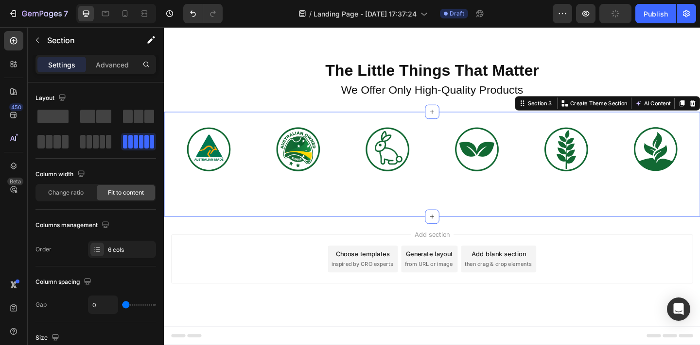
click at [366, 265] on div "Choose templates inspired by CRO experts" at bounding box center [380, 279] width 76 height 29
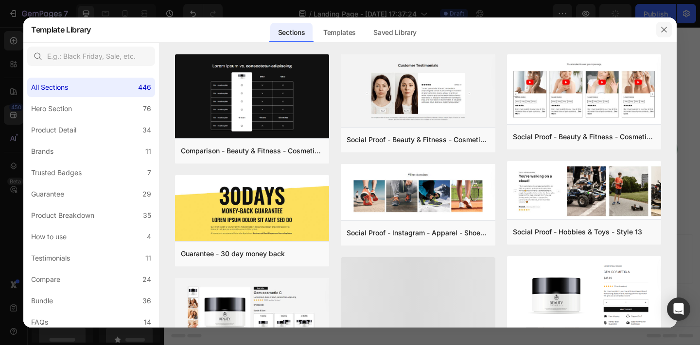
click at [663, 33] on icon "button" at bounding box center [664, 30] width 8 height 8
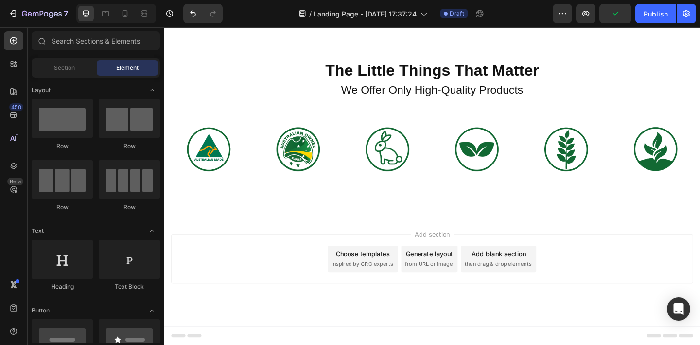
click at [324, 246] on div "Add section Choose templates inspired by CRO experts Generate layout from URL o…" at bounding box center [455, 293] width 583 height 119
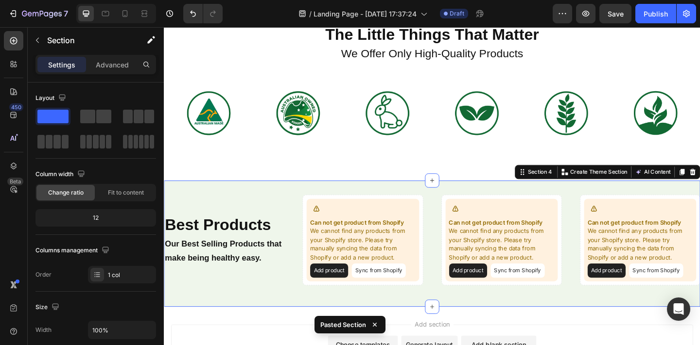
scroll to position [479, 0]
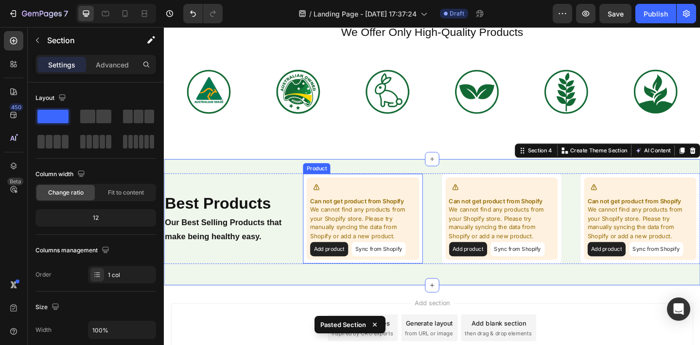
click at [382, 261] on button "Sync from Shopify" at bounding box center [397, 269] width 59 height 16
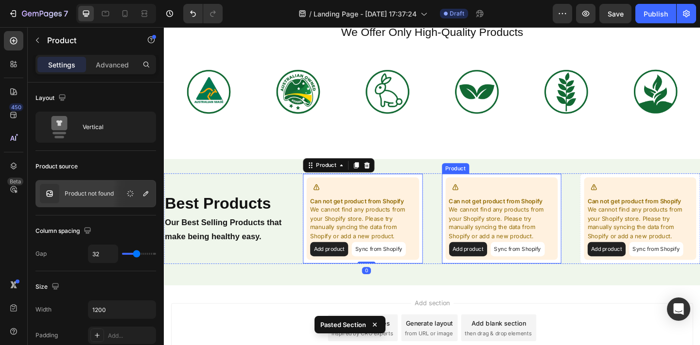
click at [550, 265] on button "Sync from Shopify" at bounding box center [548, 269] width 59 height 16
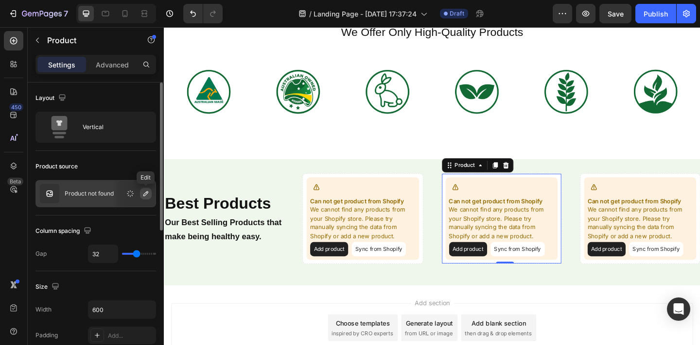
click at [143, 195] on icon "button" at bounding box center [145, 193] width 5 height 5
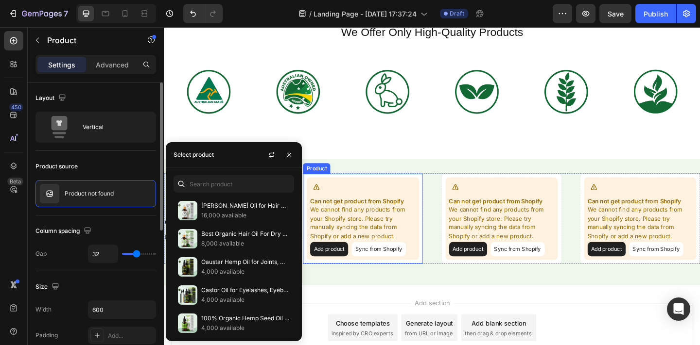
click at [376, 232] on p "We cannot find any products from your Shopify store. Please try manually syncin…" at bounding box center [380, 241] width 114 height 38
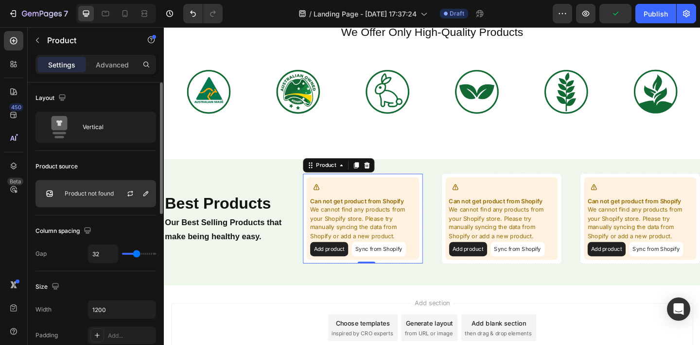
click at [115, 195] on div at bounding box center [134, 194] width 43 height 26
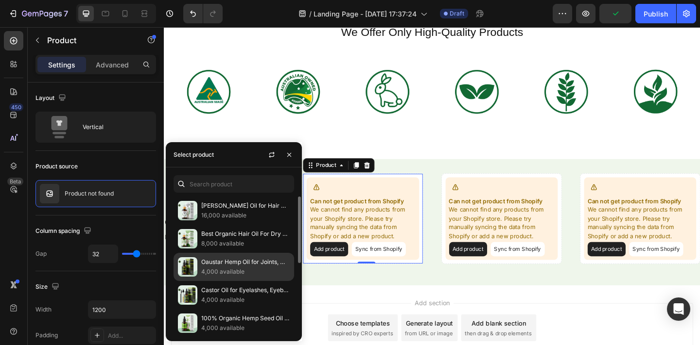
click at [247, 263] on p "Oaustar Hemp Oil for Joints, Muscles, Knee & Back Pain + Better Sleep 30ml" at bounding box center [245, 262] width 88 height 10
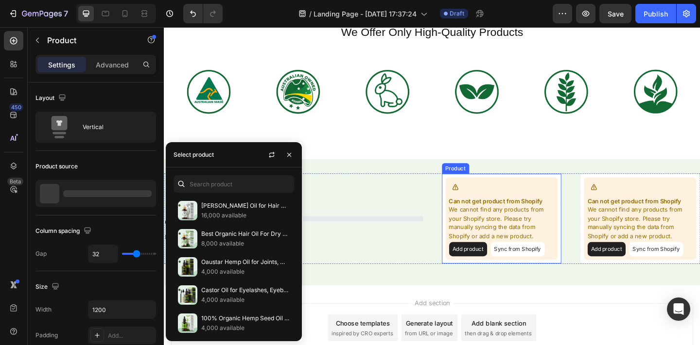
click at [525, 246] on div "Can not get product from Shopify We cannot find any products from your Shopify …" at bounding box center [530, 236] width 131 height 99
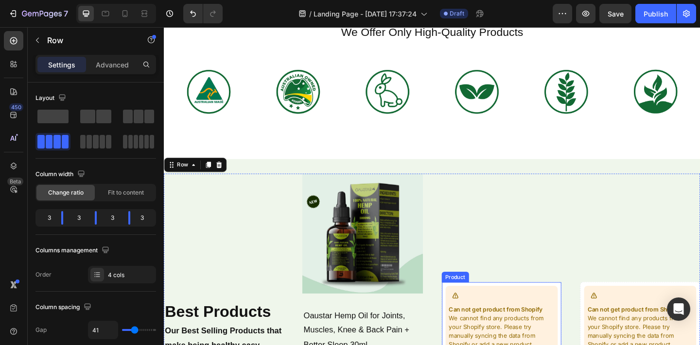
click at [574, 331] on p "Can not get product from Shopify" at bounding box center [531, 335] width 114 height 10
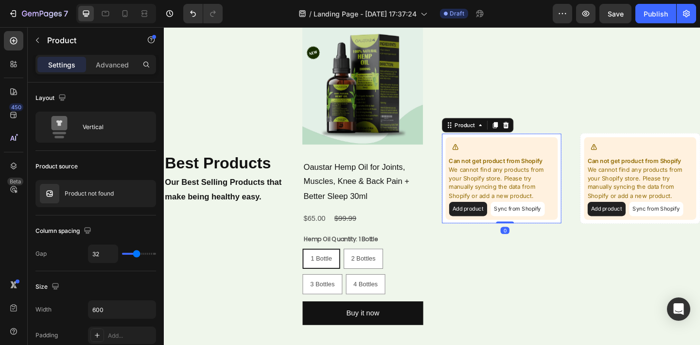
scroll to position [658, 0]
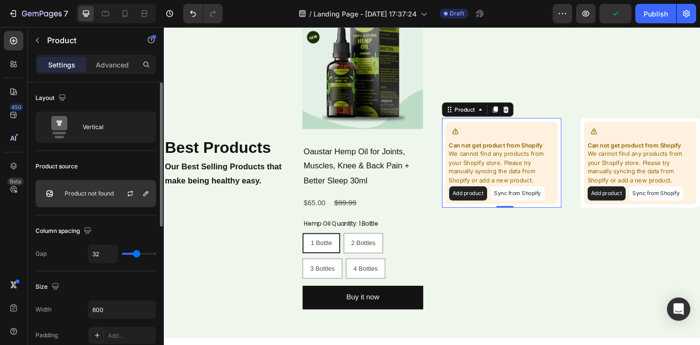
click at [82, 196] on p "Product not found" at bounding box center [89, 193] width 49 height 7
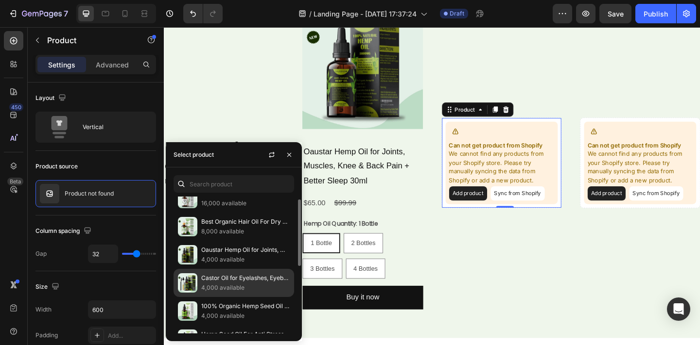
scroll to position [13, 0]
click at [246, 281] on p "Castor Oil for Eyelashes, Eyebrows & Hair [100% Organic]" at bounding box center [245, 278] width 88 height 10
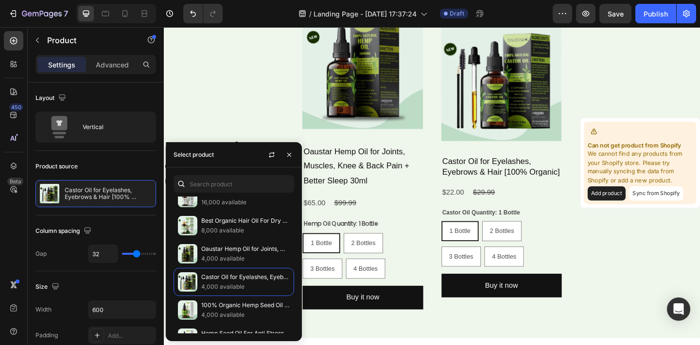
click at [541, 121] on img at bounding box center [530, 86] width 131 height 131
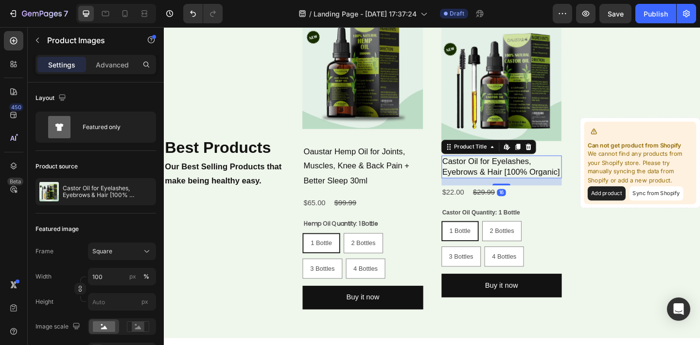
click at [558, 185] on h2 "Castor Oil for Eyelashes, Eyebrows & Hair [100% Organic]" at bounding box center [530, 179] width 131 height 25
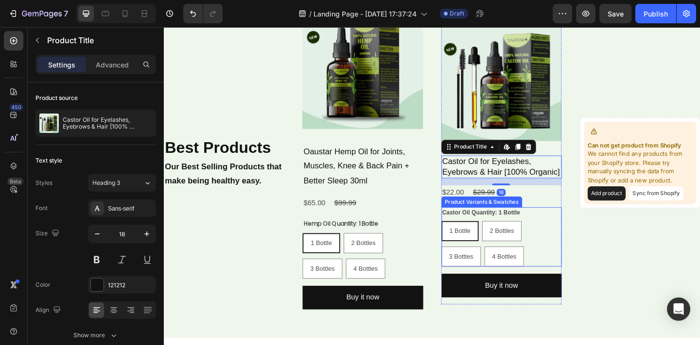
click at [596, 244] on div "Best Products Heading Our Best Selling Products that make being healthy easy. T…" at bounding box center [455, 175] width 583 height 335
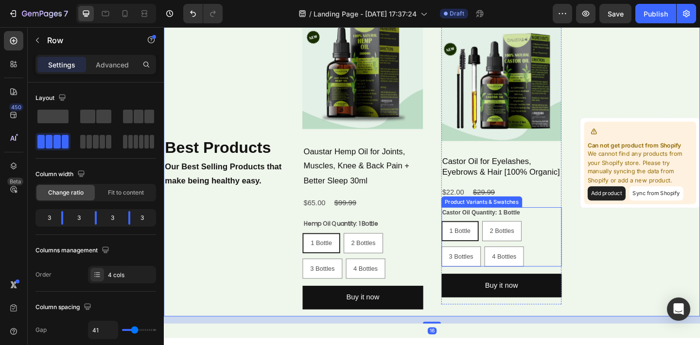
click at [588, 243] on div "1 Bottle 1 Bottle 1 Bottle 2 Bottles 2 Bottles 2 Bottles 3 Bottles 3 Bottles 3 …" at bounding box center [530, 264] width 131 height 50
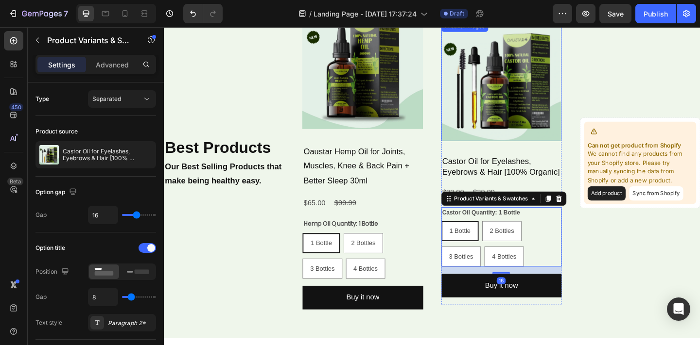
click at [557, 103] on img at bounding box center [530, 86] width 131 height 131
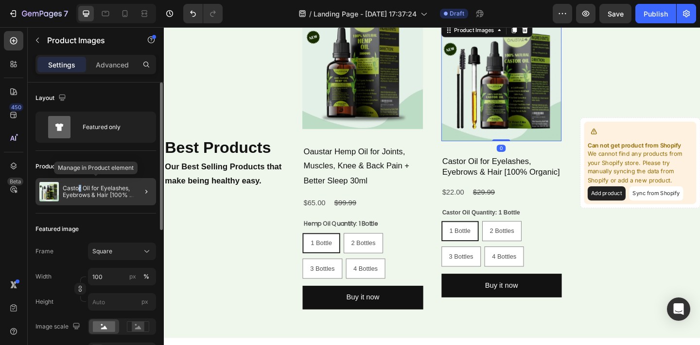
click at [80, 191] on p "Castor Oil for Eyelashes, Eyebrows & Hair [100% Organic]" at bounding box center [107, 192] width 89 height 14
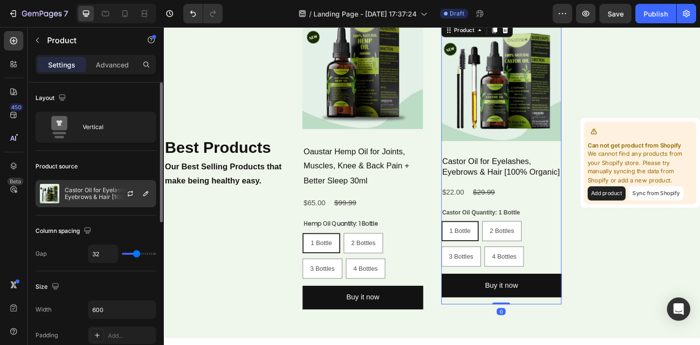
click at [137, 198] on div at bounding box center [134, 194] width 43 height 26
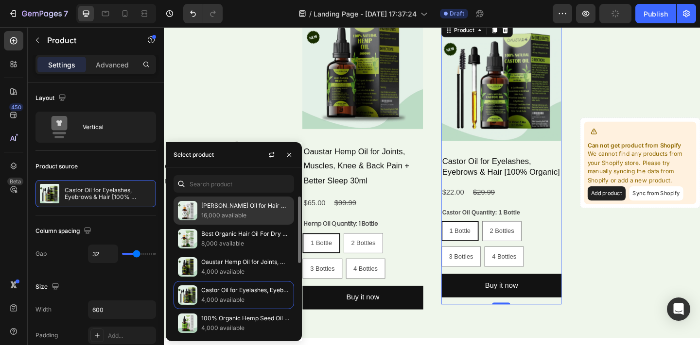
click at [205, 214] on p "16,000 available" at bounding box center [245, 216] width 88 height 10
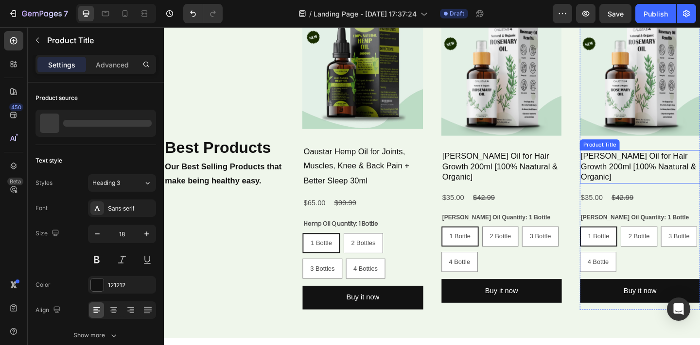
click at [656, 169] on h2 "[PERSON_NAME] Oil for Hair Growth 200ml [100% Naatural & Organic]" at bounding box center [681, 179] width 131 height 36
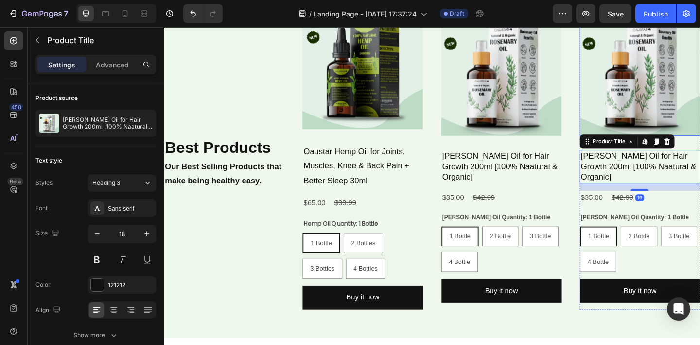
click at [656, 105] on img at bounding box center [681, 80] width 131 height 131
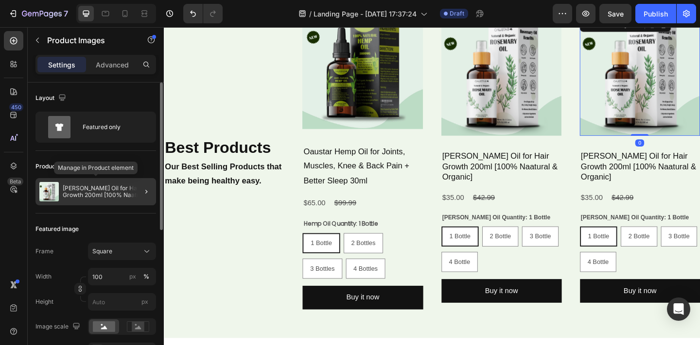
click at [126, 192] on p "[PERSON_NAME] Oil for Hair Growth 200ml [100% Naatural & Organic]" at bounding box center [107, 192] width 89 height 14
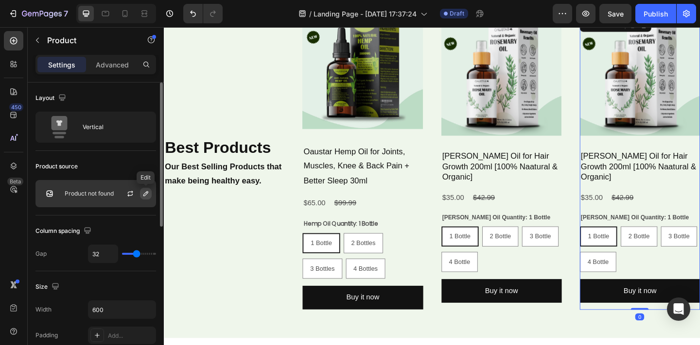
click at [145, 194] on icon "button" at bounding box center [146, 194] width 8 height 8
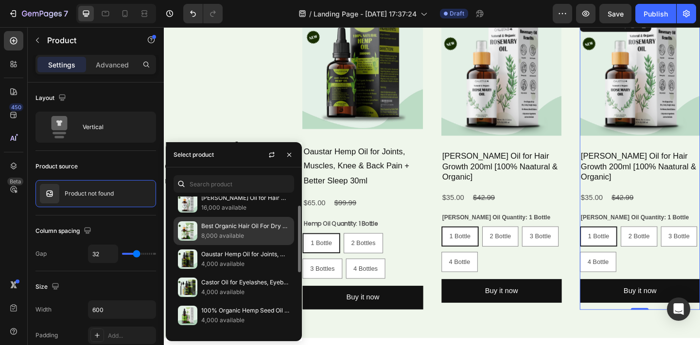
scroll to position [12, 0]
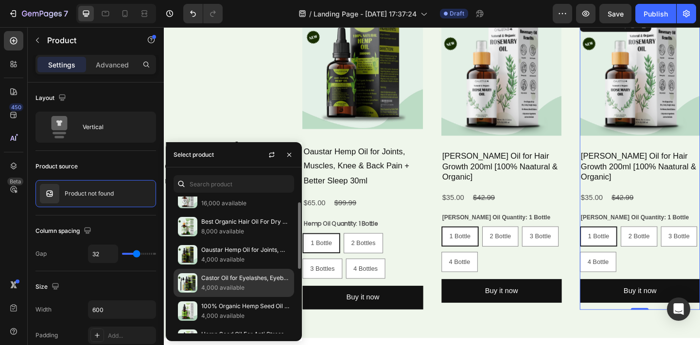
click at [236, 273] on p "Castor Oil for Eyelashes, Eyebrows & Hair [100% Organic]" at bounding box center [245, 278] width 88 height 10
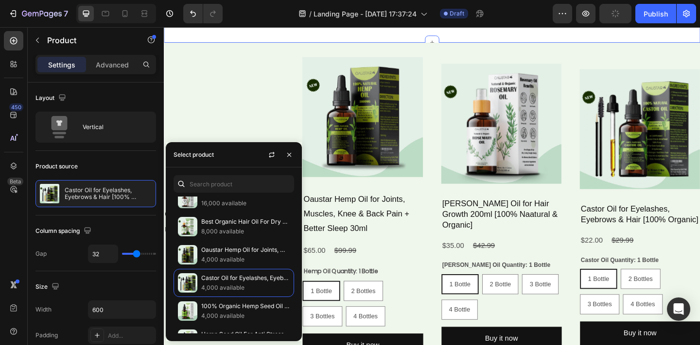
scroll to position [666, 0]
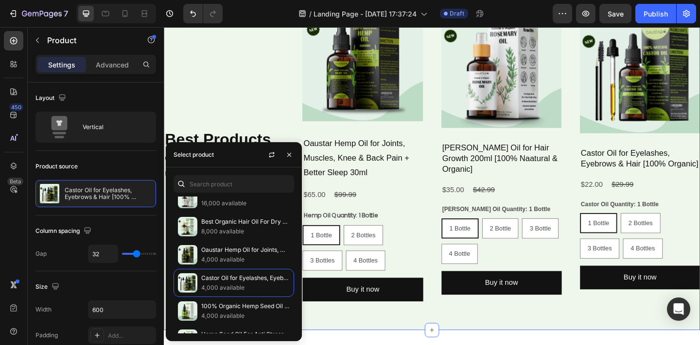
click at [584, 345] on div "Best Products Heading Our Best Selling Products that make being healthy easy. T…" at bounding box center [455, 170] width 583 height 374
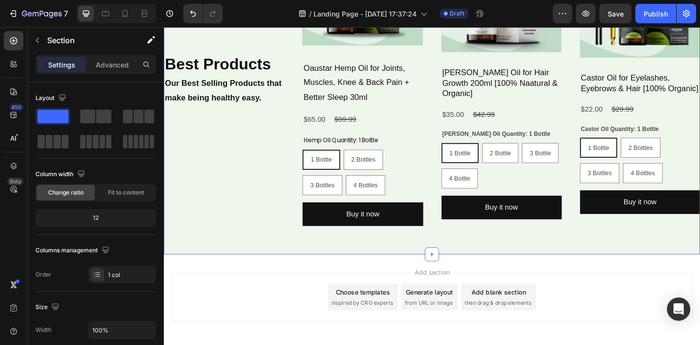
scroll to position [790, 0]
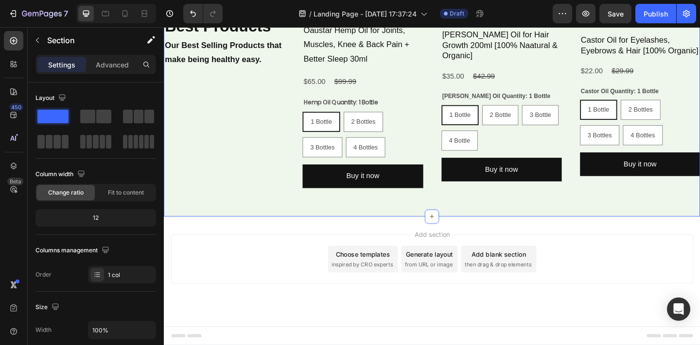
click at [542, 238] on div "Add section Choose templates inspired by CRO experts Generate layout from URL o…" at bounding box center [455, 293] width 583 height 119
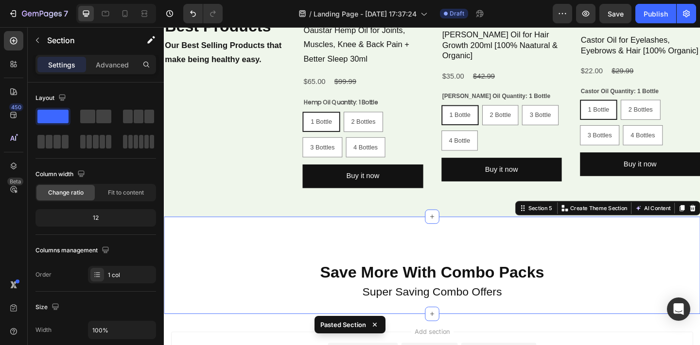
scroll to position [856, 0]
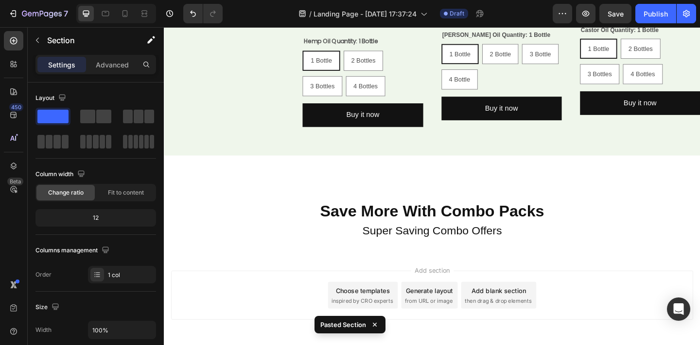
click at [529, 281] on div "Add section Choose templates inspired by CRO experts Generate layout from URL o…" at bounding box center [455, 332] width 583 height 119
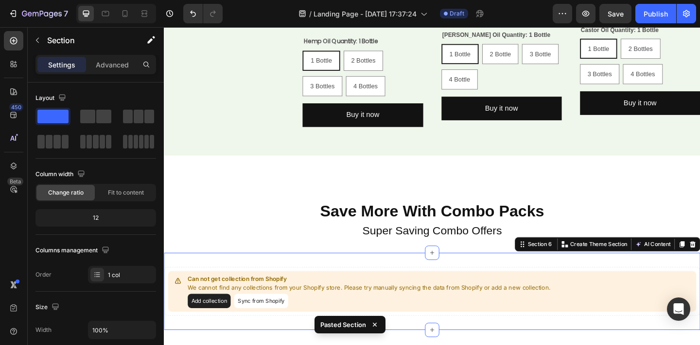
scroll to position [980, 0]
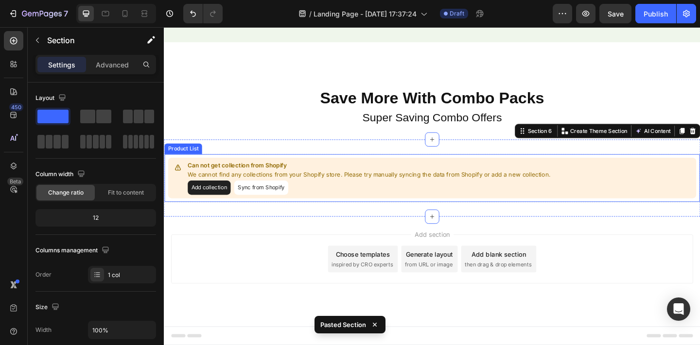
click at [294, 188] on p "We cannot find any collections from your Shopify store. Please try manually syn…" at bounding box center [386, 188] width 394 height 10
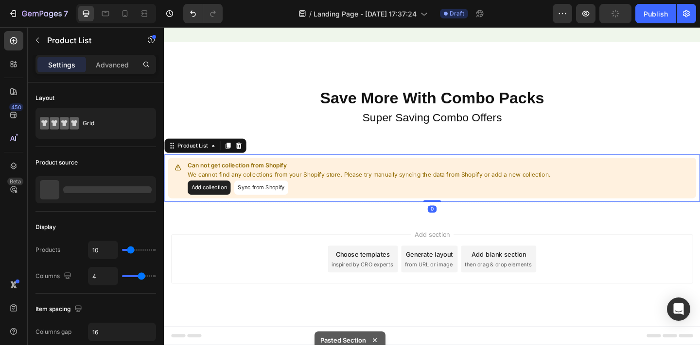
scroll to position [935, 0]
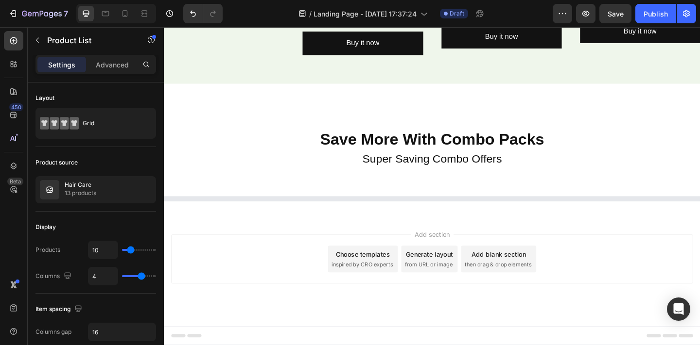
drag, startPoint x: 298, startPoint y: 220, endPoint x: 195, endPoint y: 254, distance: 109.1
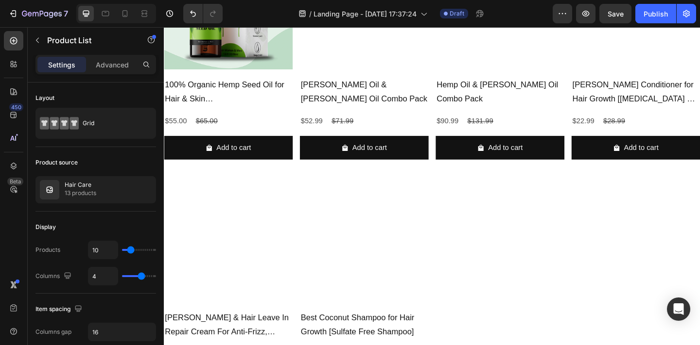
scroll to position [1509, 0]
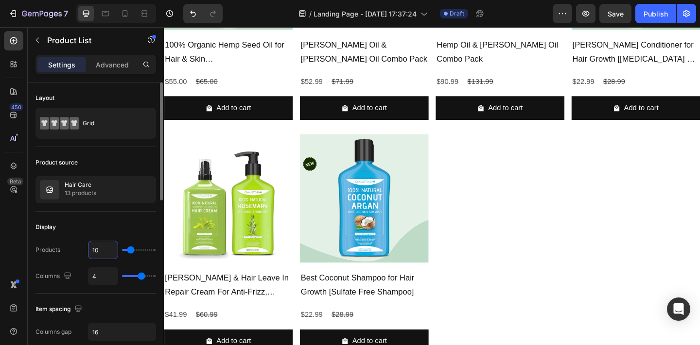
click at [102, 253] on input "10" at bounding box center [102, 249] width 29 height 17
type input "8"
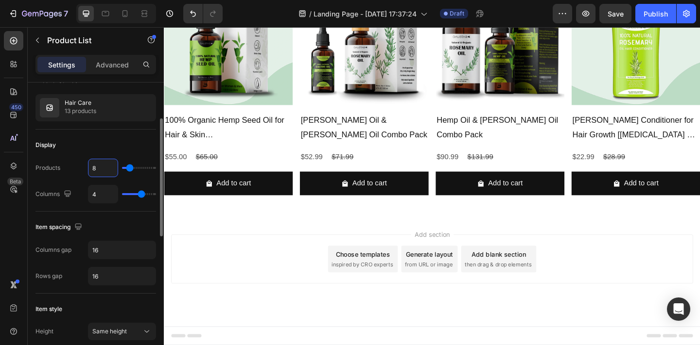
scroll to position [81, 0]
type input "8"
click at [144, 110] on icon "button" at bounding box center [146, 109] width 8 height 8
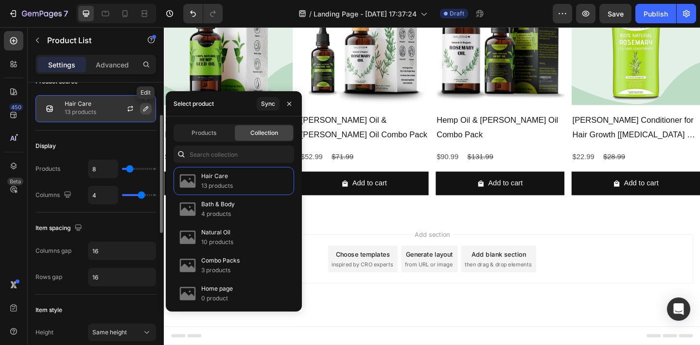
click at [144, 110] on icon "button" at bounding box center [146, 109] width 8 height 8
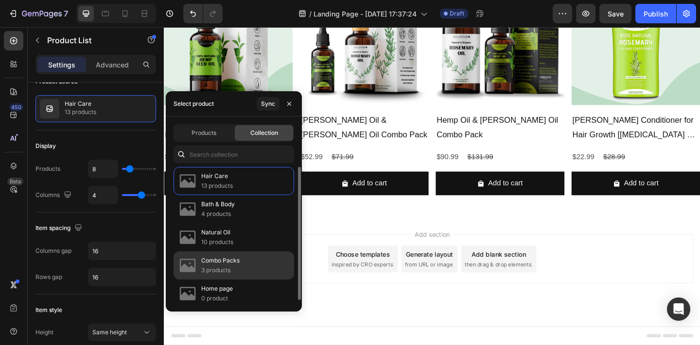
click at [249, 269] on div "Combo Packs 3 products" at bounding box center [233, 266] width 120 height 28
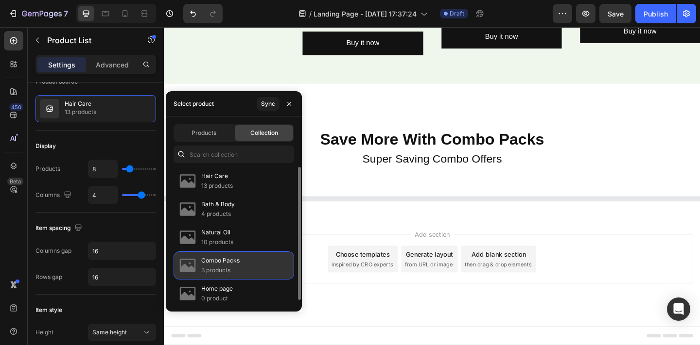
scroll to position [935, 0]
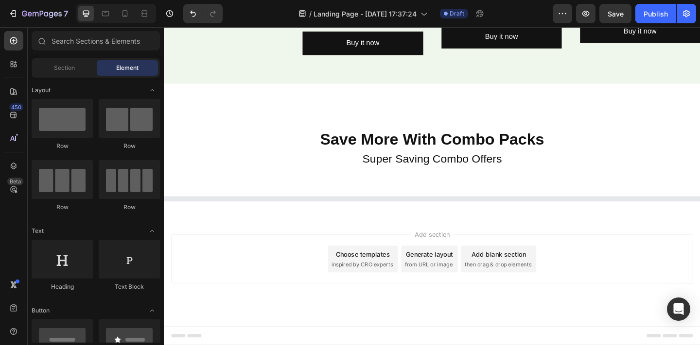
click at [643, 275] on div "Add section Choose templates inspired by CRO experts Generate layout from URL o…" at bounding box center [454, 279] width 567 height 53
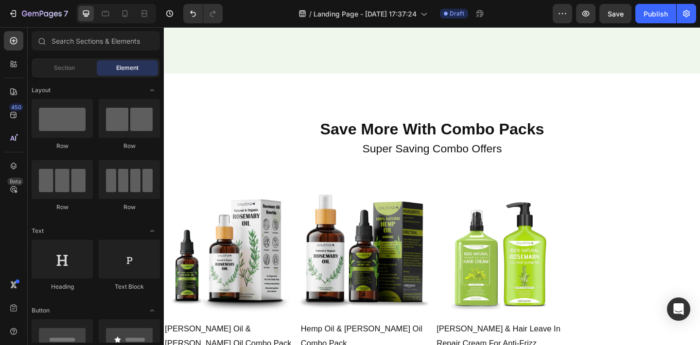
scroll to position [1108, 0]
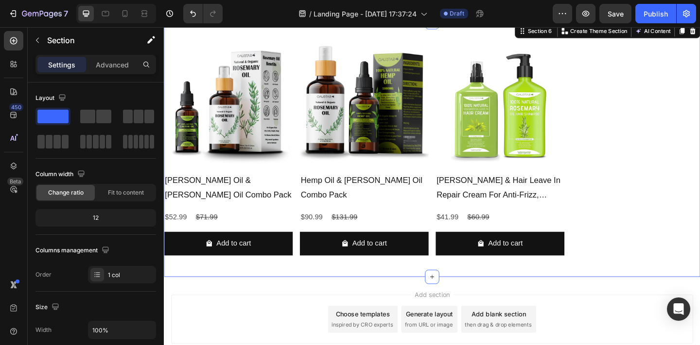
click at [619, 292] on div "Product Images [PERSON_NAME] Oil & [PERSON_NAME] Oil Combo Pack Product Title $…" at bounding box center [455, 160] width 583 height 277
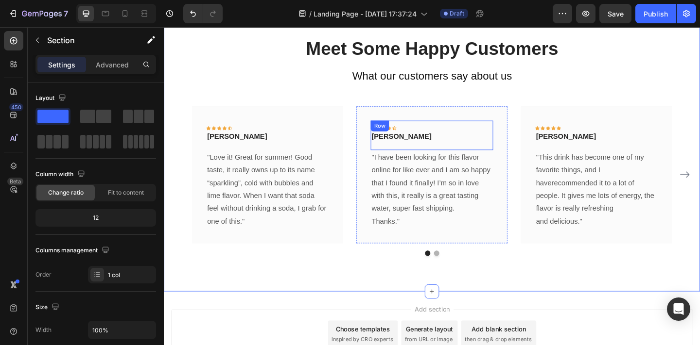
scroll to position [1319, 0]
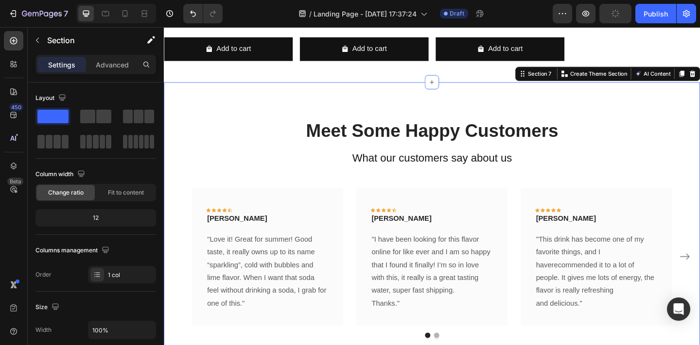
click at [0, 68] on div "450 Beta" at bounding box center [14, 186] width 28 height 318
click at [10, 68] on icon at bounding box center [14, 64] width 10 height 10
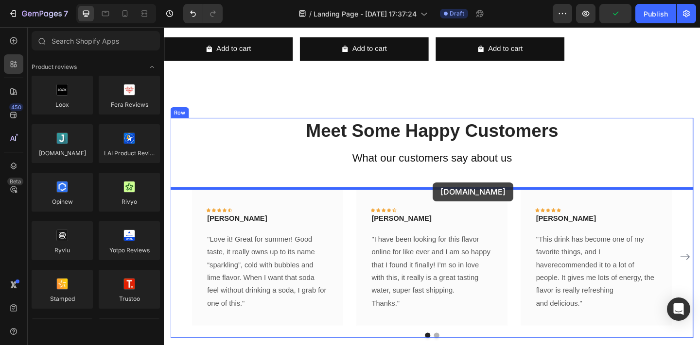
drag, startPoint x: 236, startPoint y: 173, endPoint x: 456, endPoint y: 196, distance: 221.8
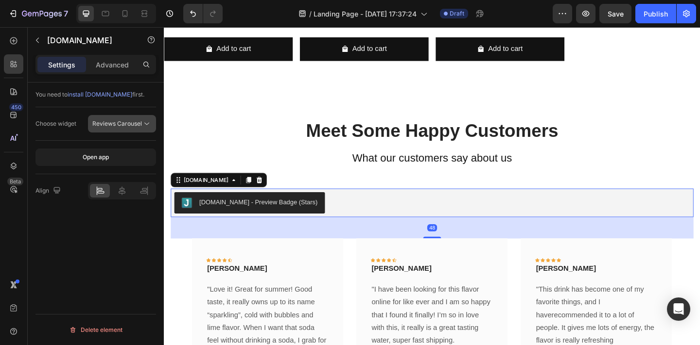
click at [124, 115] on button "Reviews Carousel" at bounding box center [122, 123] width 68 height 17
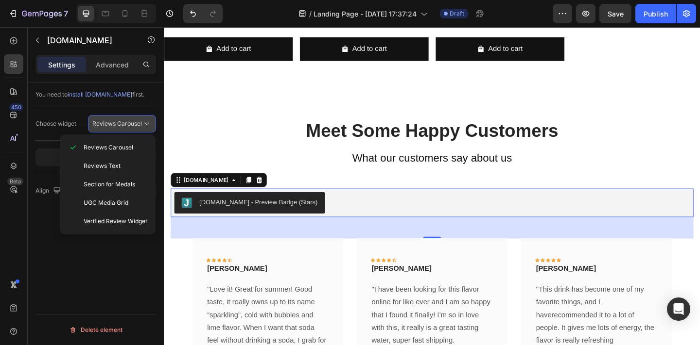
click at [124, 115] on button "Reviews Carousel" at bounding box center [122, 123] width 68 height 17
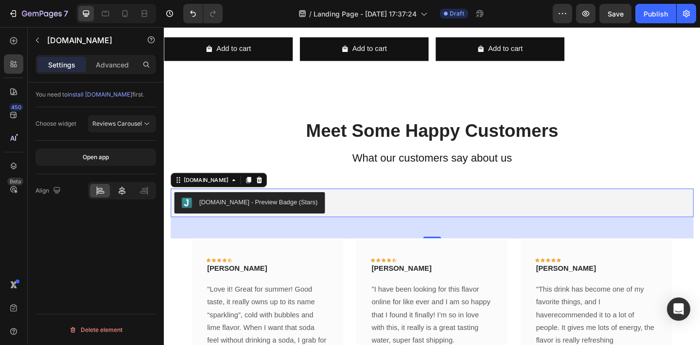
click at [118, 193] on icon at bounding box center [122, 191] width 10 height 10
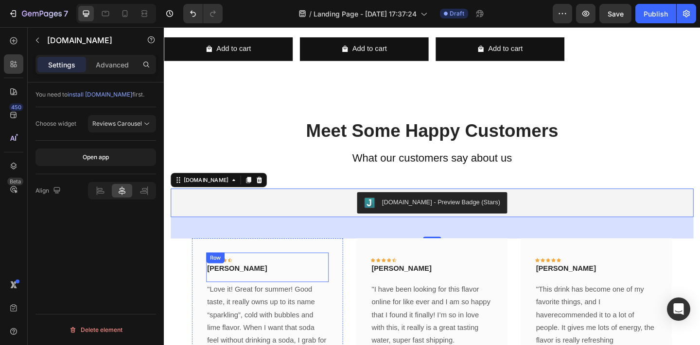
click at [299, 273] on div "Icon Icon Icon Icon Icon Row [PERSON_NAME] Text block Row" at bounding box center [276, 289] width 133 height 32
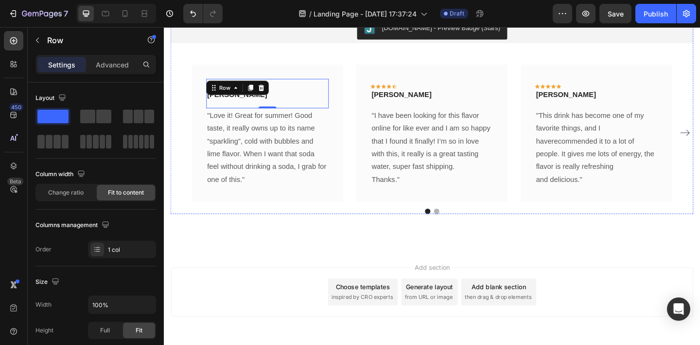
scroll to position [1545, 0]
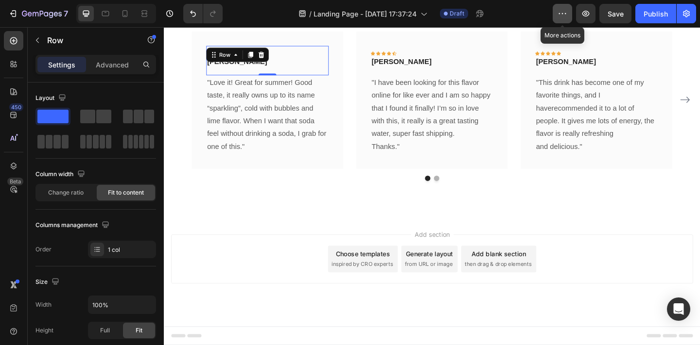
click at [563, 12] on icon "button" at bounding box center [562, 14] width 10 height 10
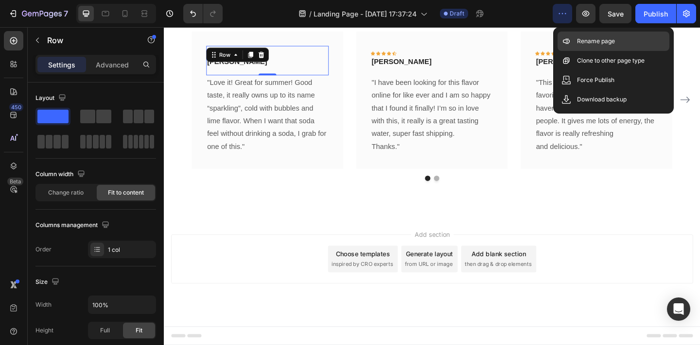
click at [571, 40] on div "Rename page" at bounding box center [613, 41] width 112 height 19
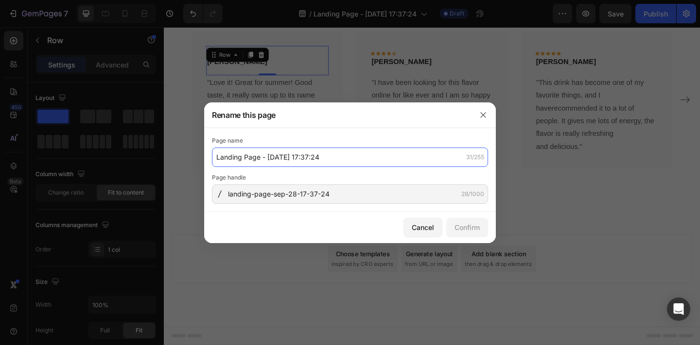
click at [323, 158] on input "Landing Page - [DATE] 17:37:24" at bounding box center [350, 157] width 276 height 19
type input "Home Page"
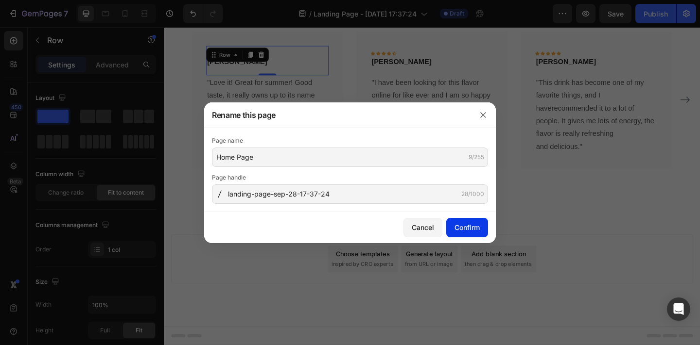
click at [454, 223] on div "Confirm" at bounding box center [466, 227] width 25 height 10
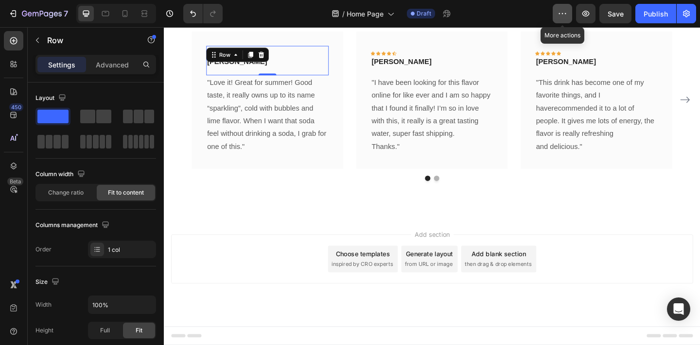
click at [563, 11] on icon "button" at bounding box center [562, 14] width 10 height 10
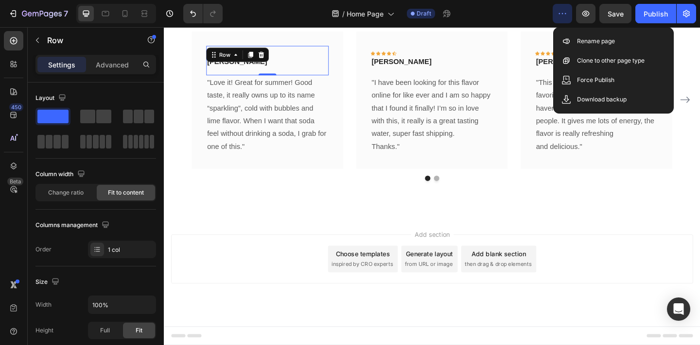
click at [563, 11] on icon "button" at bounding box center [562, 14] width 10 height 10
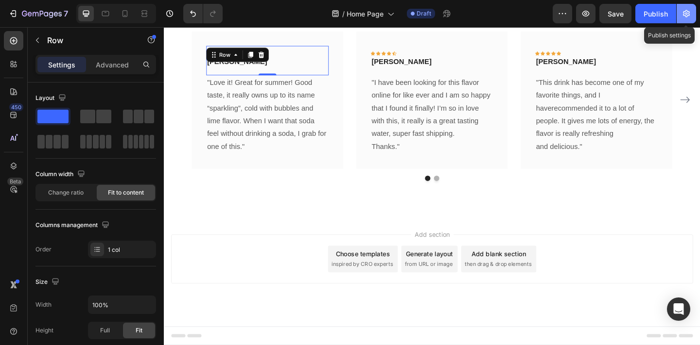
click at [690, 16] on icon "button" at bounding box center [686, 14] width 10 height 10
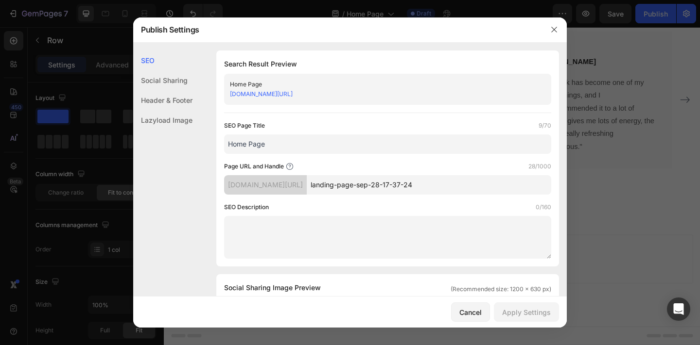
click at [426, 190] on input "landing-page-sep-28-17-37-24" at bounding box center [429, 184] width 244 height 19
click at [477, 310] on div "Cancel" at bounding box center [470, 312] width 22 height 10
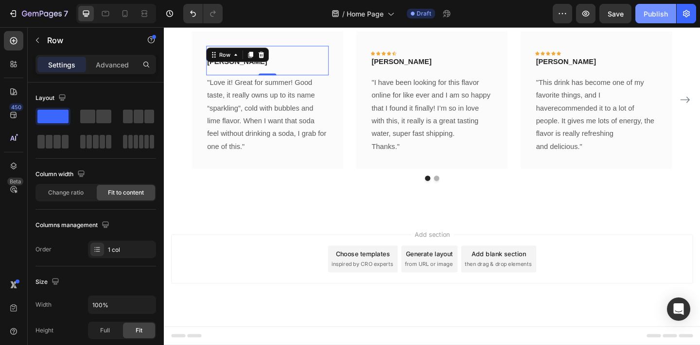
click at [665, 9] on div "Publish" at bounding box center [655, 14] width 24 height 10
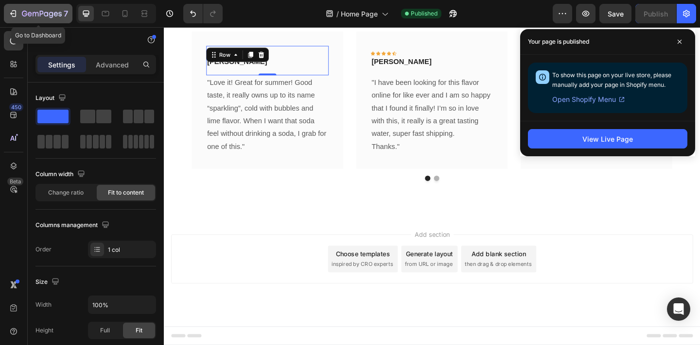
click at [56, 8] on div "7" at bounding box center [45, 14] width 46 height 12
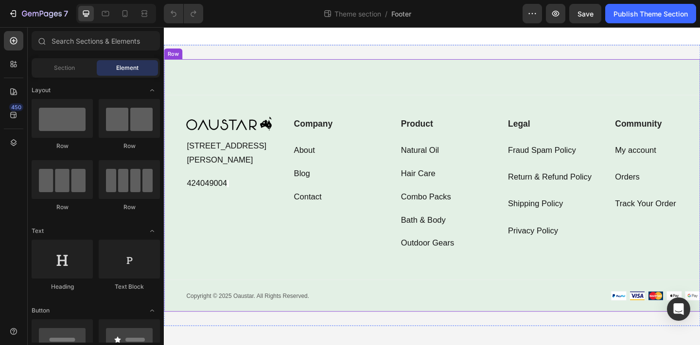
click at [373, 69] on div "Image 83 Trevor Housley Avenue, Bungarribee NSW -2767 Text block Row 424049004 …" at bounding box center [455, 199] width 583 height 275
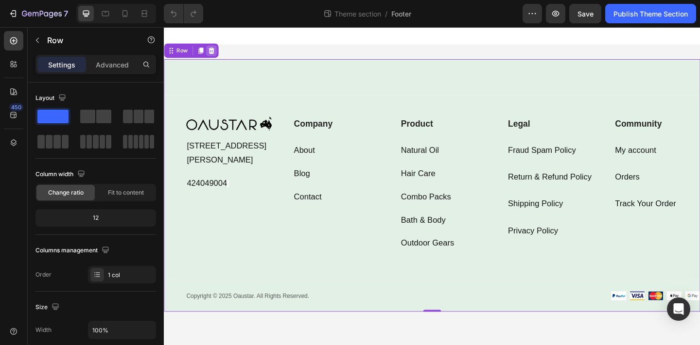
click at [217, 56] on icon at bounding box center [215, 53] width 8 height 8
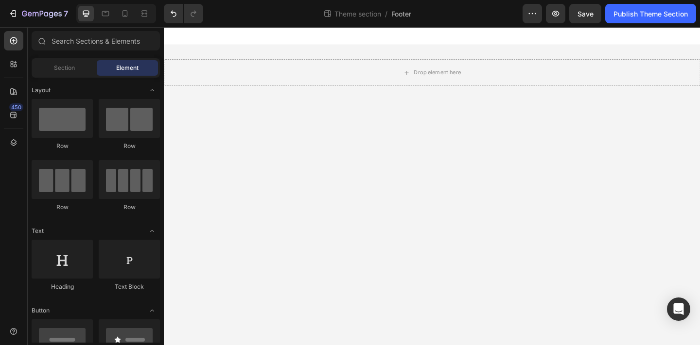
click at [219, 43] on div at bounding box center [455, 36] width 583 height 19
click at [224, 58] on div "Drop element here" at bounding box center [455, 77] width 583 height 60
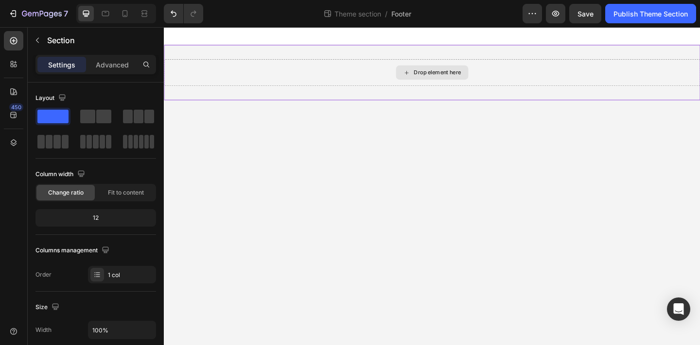
click at [238, 75] on div "Drop element here" at bounding box center [455, 76] width 583 height 29
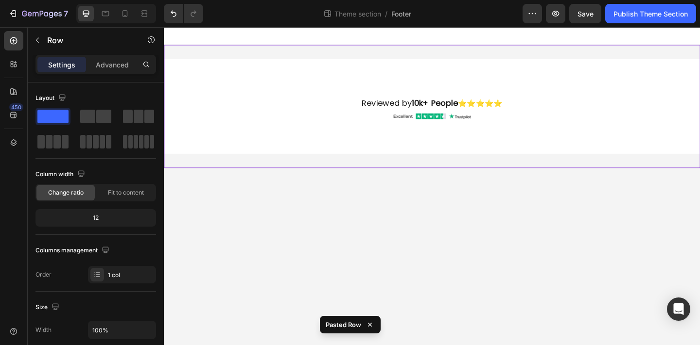
click at [394, 175] on div "Reviewed by 10k+ People ⭐⭐⭐⭐⭐ Text Block Row Image Row Row" at bounding box center [455, 114] width 583 height 134
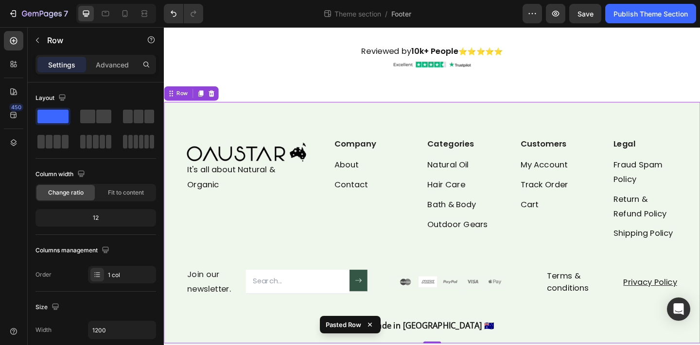
scroll to position [70, 0]
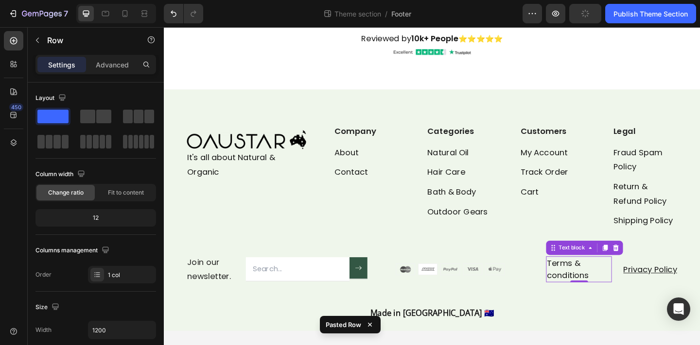
click at [609, 299] on link "Terms & conditions" at bounding box center [603, 290] width 46 height 25
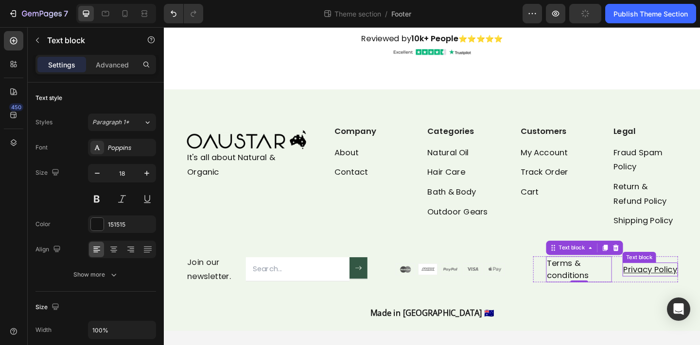
click at [688, 297] on p "Privacy Policy" at bounding box center [692, 291] width 58 height 13
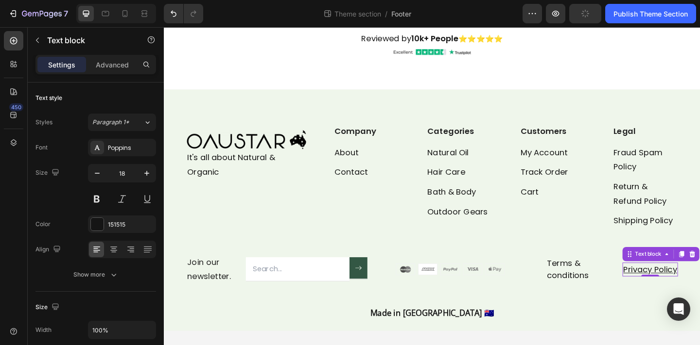
click at [683, 290] on u "Privacy Policy" at bounding box center [692, 291] width 58 height 12
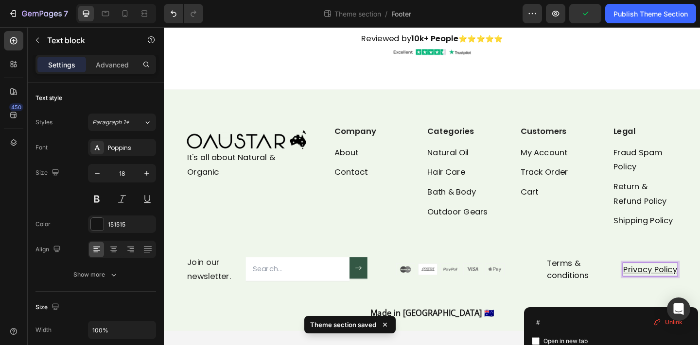
click at [683, 290] on u "Privacy Policy" at bounding box center [692, 291] width 58 height 12
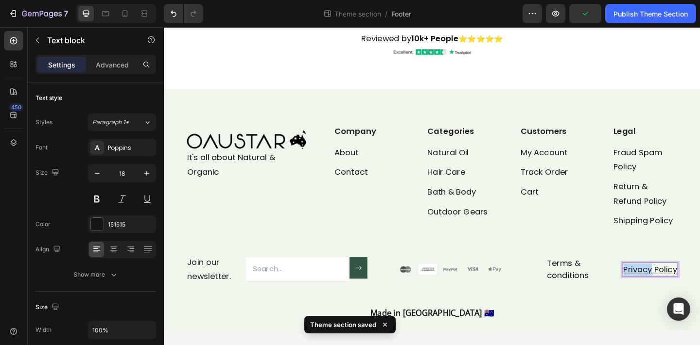
click at [683, 290] on u "Privacy Policy" at bounding box center [692, 291] width 58 height 12
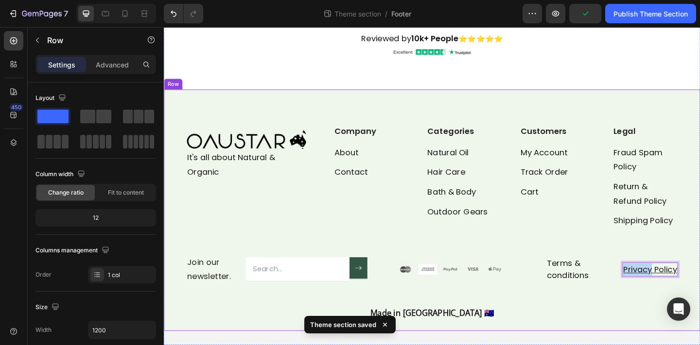
click at [617, 307] on div "Image It's all about Natural & Organic Text Block Company Heading About Text bl…" at bounding box center [455, 245] width 534 height 223
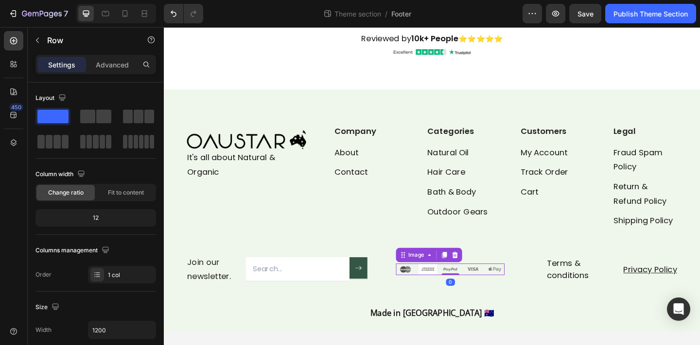
click at [444, 290] on img at bounding box center [475, 291] width 118 height 13
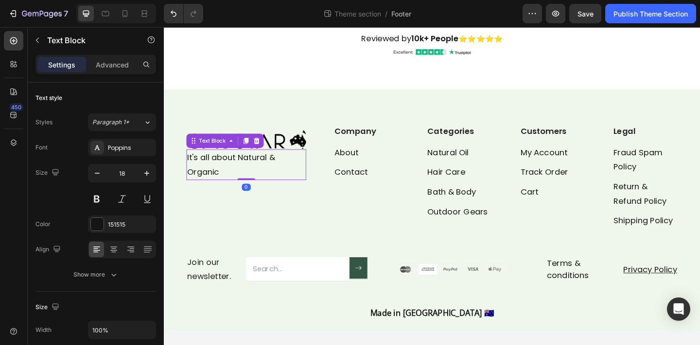
click at [246, 178] on p "It's all about Natural & Organic" at bounding box center [253, 177] width 128 height 32
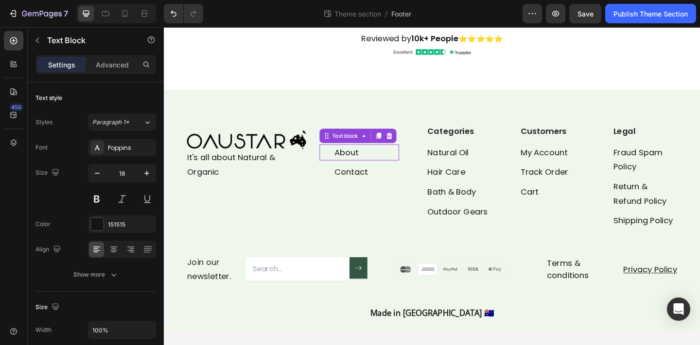
click at [371, 163] on p "About" at bounding box center [383, 164] width 69 height 16
click at [628, 14] on div "Publish Theme Section" at bounding box center [650, 14] width 74 height 10
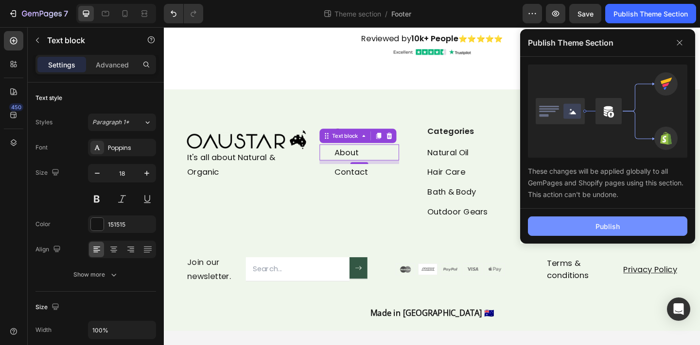
click at [622, 225] on button "Publish" at bounding box center [607, 226] width 159 height 19
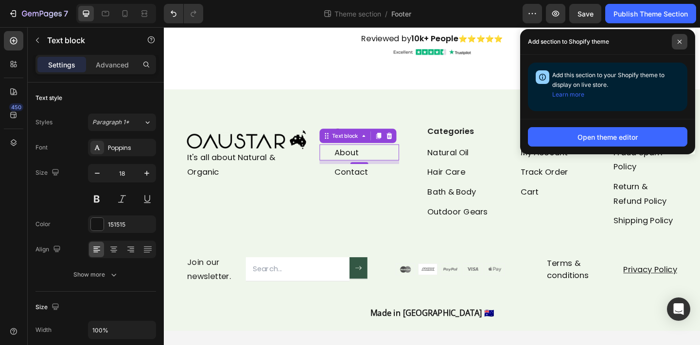
click at [673, 47] on span at bounding box center [679, 42] width 16 height 16
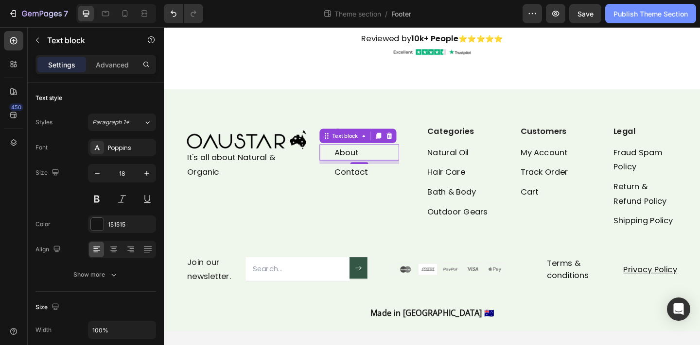
click at [658, 21] on button "Publish Theme Section" at bounding box center [650, 13] width 91 height 19
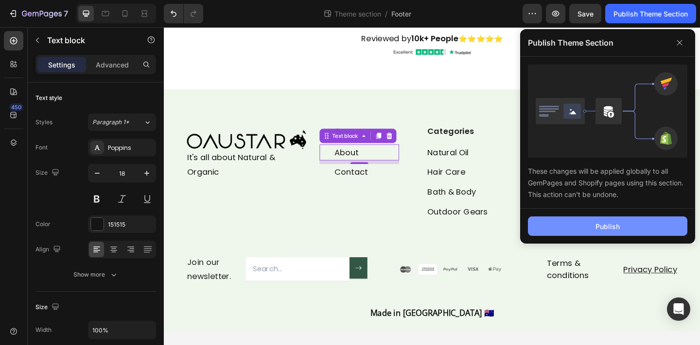
click at [644, 232] on button "Publish" at bounding box center [607, 226] width 159 height 19
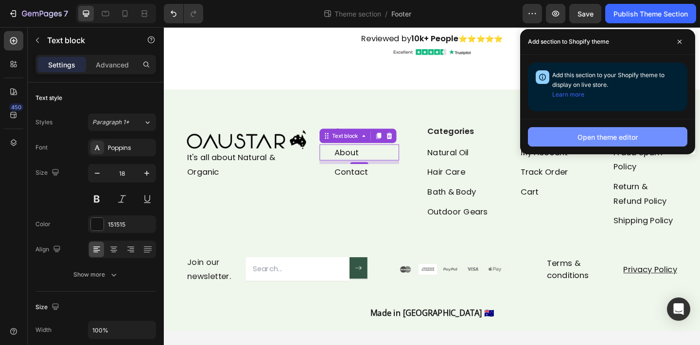
click at [599, 137] on div "Open theme editor" at bounding box center [607, 137] width 60 height 10
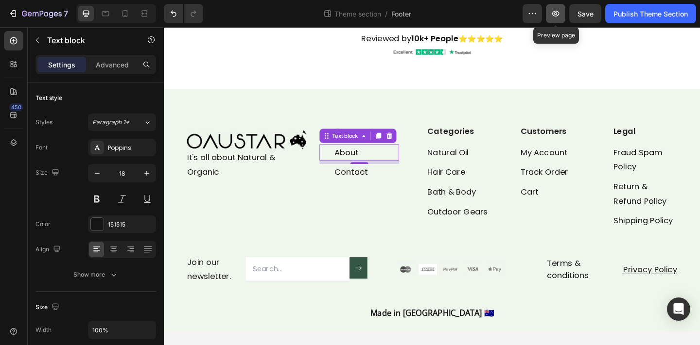
click at [556, 20] on button "button" at bounding box center [555, 13] width 19 height 19
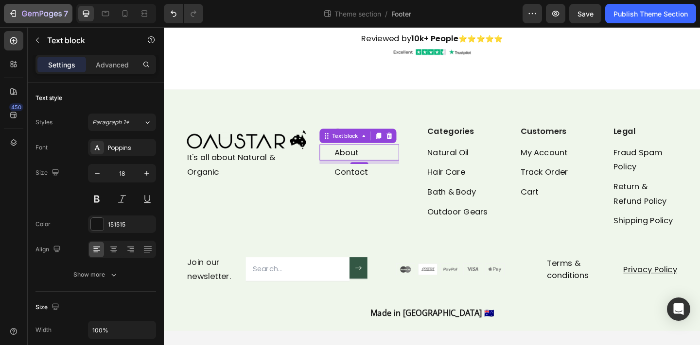
click at [51, 20] on button "7" at bounding box center [38, 13] width 68 height 19
